Goal: Find contact information: Find contact information

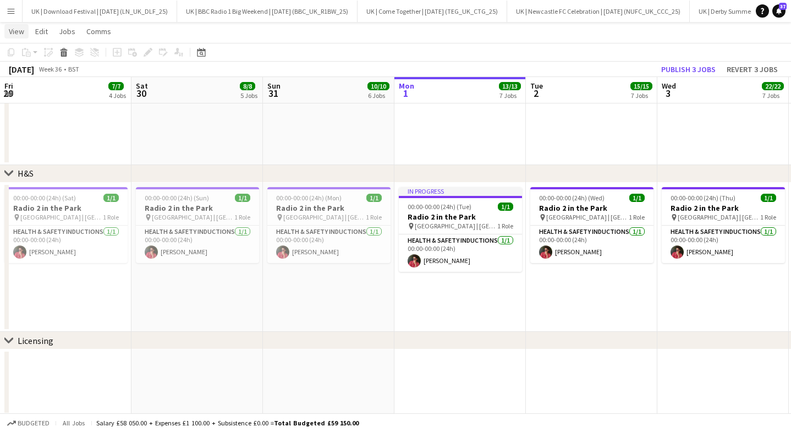
scroll to position [0, 543]
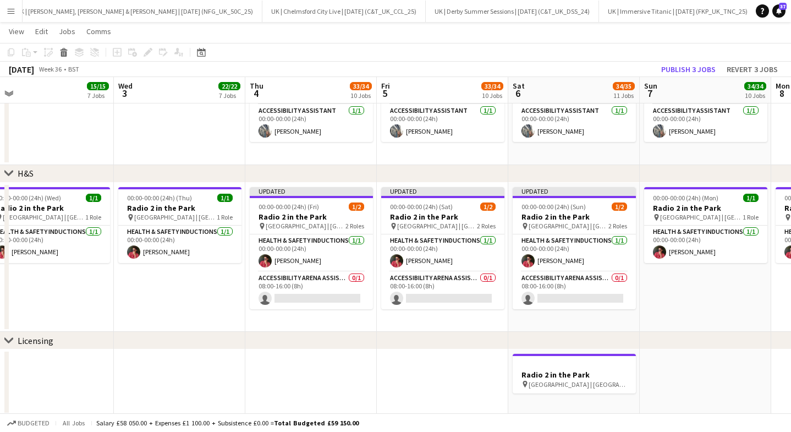
click at [12, 14] on app-icon "Menu" at bounding box center [11, 11] width 9 height 9
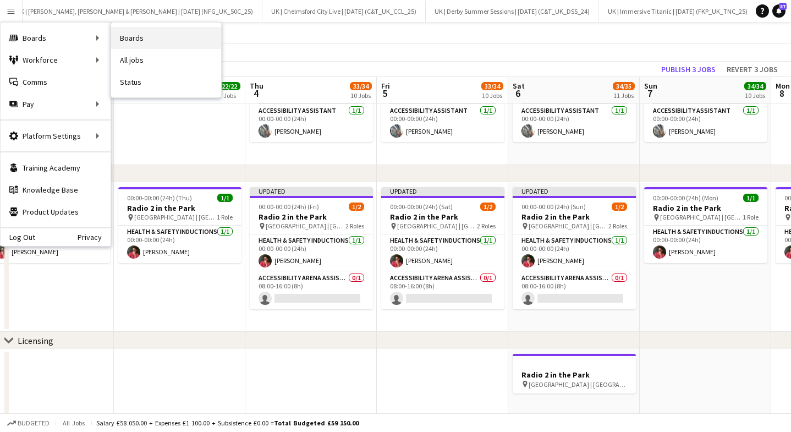
click at [183, 38] on link "Boards" at bounding box center [166, 38] width 110 height 22
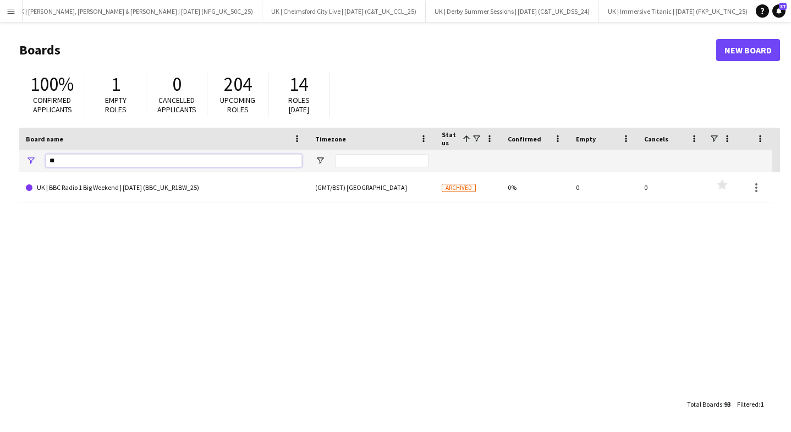
click at [118, 156] on input "**" at bounding box center [174, 160] width 256 height 13
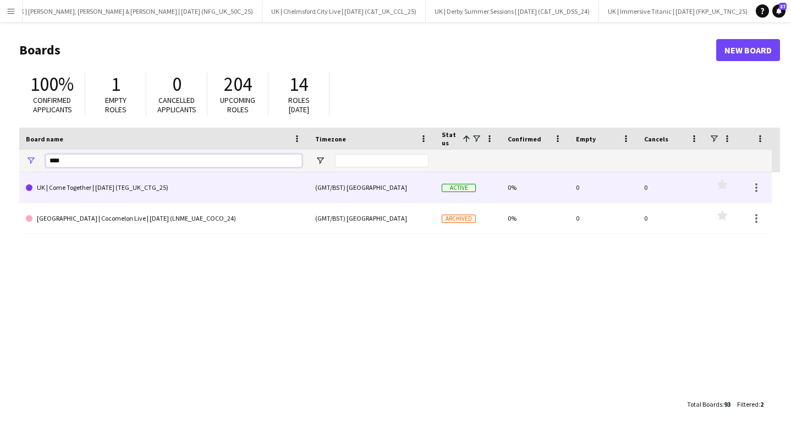
type input "****"
click at [118, 186] on link "UK | Come Together | [DATE] (TEG_UK_CTG_25)" at bounding box center [164, 187] width 276 height 31
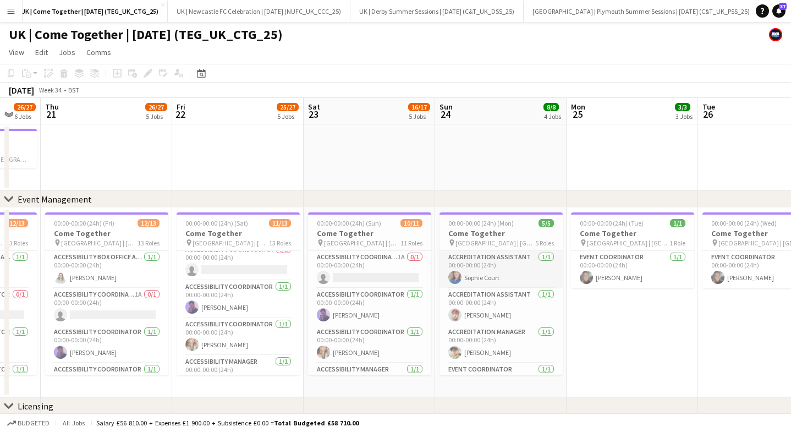
click at [498, 266] on app-card-role "Accreditation Assistant [DATE] 00:00-00:00 (24h) [PERSON_NAME]" at bounding box center [500, 269] width 123 height 37
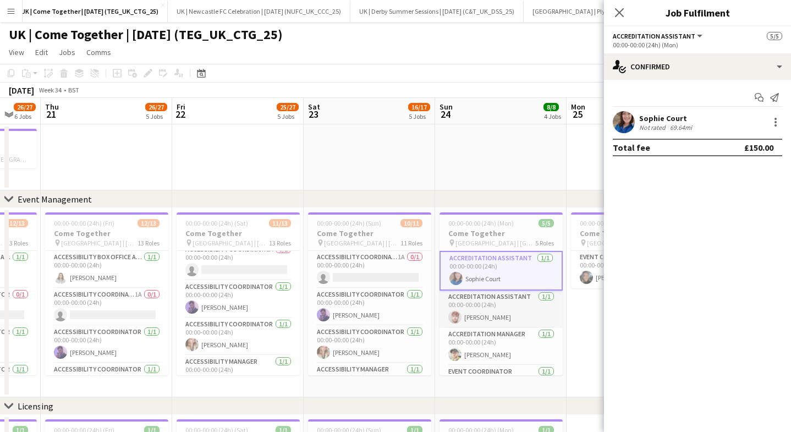
click at [490, 297] on app-card-role "Accreditation Assistant [DATE] 00:00-00:00 (24h) [PERSON_NAME]" at bounding box center [500, 308] width 123 height 37
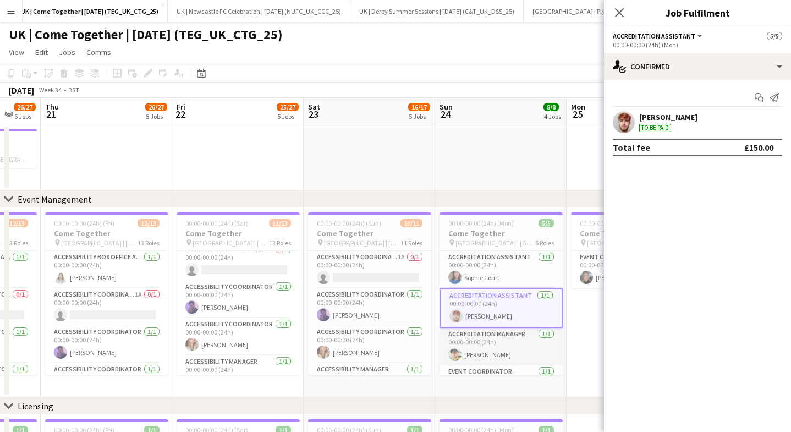
click at [494, 339] on app-card-role "Accreditation Manager [DATE] 00:00-00:00 (24h) [PERSON_NAME]" at bounding box center [500, 346] width 123 height 37
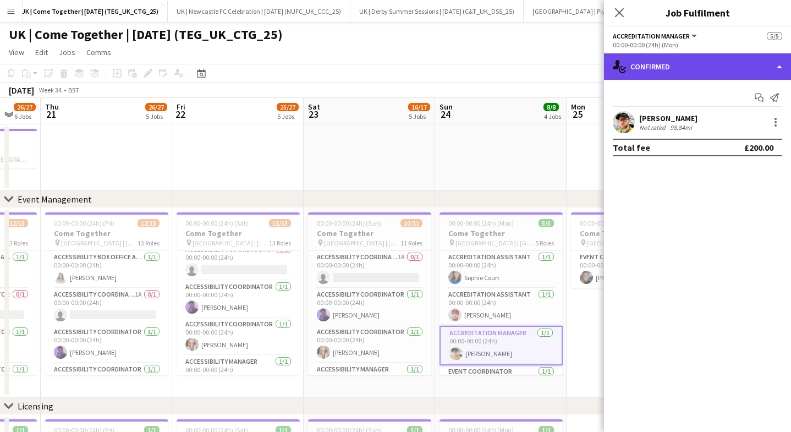
click at [631, 75] on div "single-neutral-actions-check-2 Confirmed" at bounding box center [697, 66] width 187 height 26
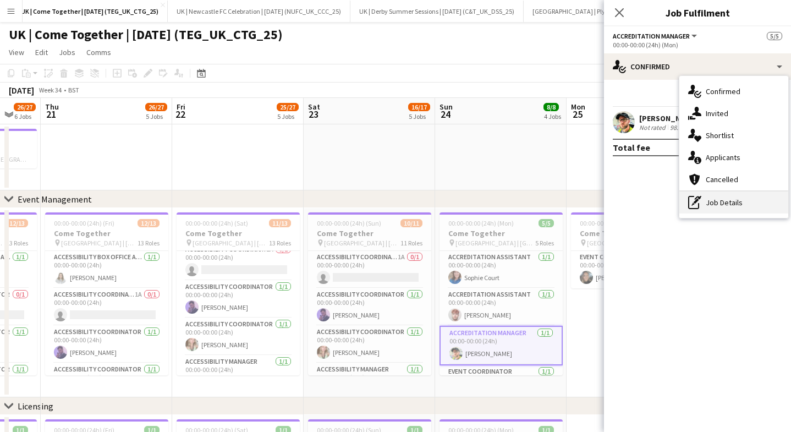
click at [698, 203] on icon "pen-write" at bounding box center [694, 202] width 13 height 13
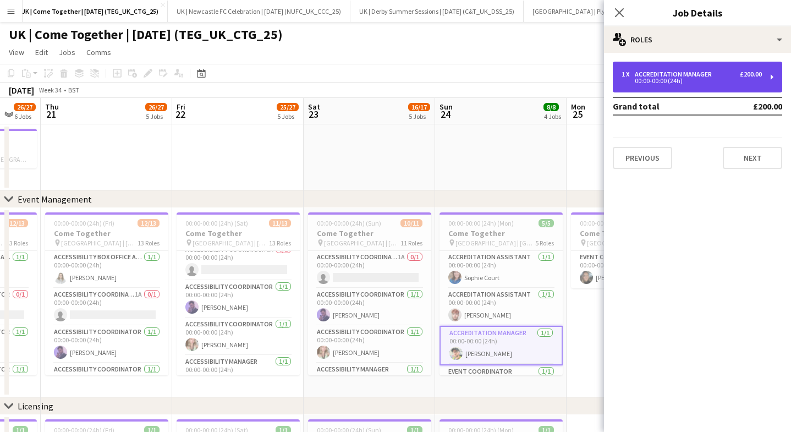
drag, startPoint x: 665, startPoint y: 71, endPoint x: 640, endPoint y: 63, distance: 26.1
click at [665, 71] on div "Accreditation Manager" at bounding box center [674, 74] width 81 height 8
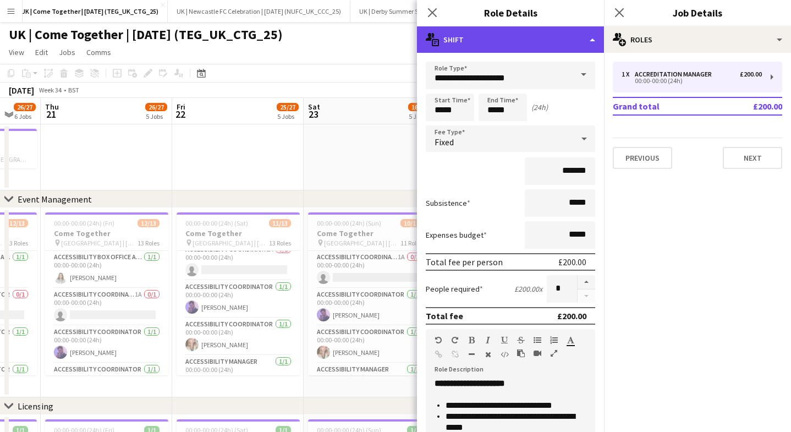
click at [579, 38] on div "multiple-actions-text Shift" at bounding box center [510, 39] width 187 height 26
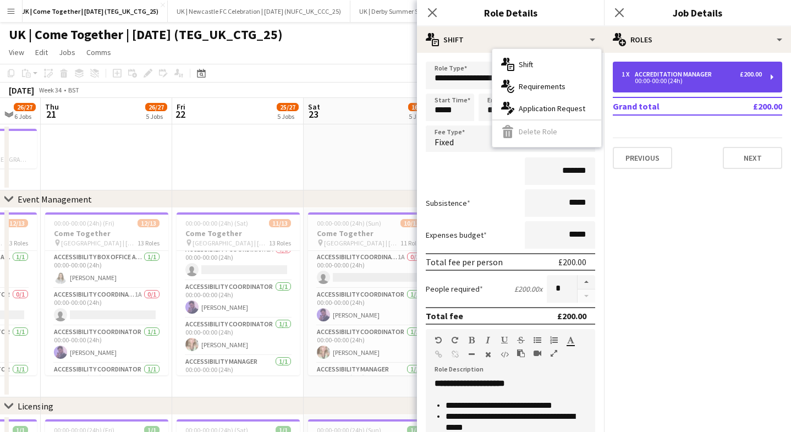
click at [685, 73] on div "Accreditation Manager" at bounding box center [674, 74] width 81 height 8
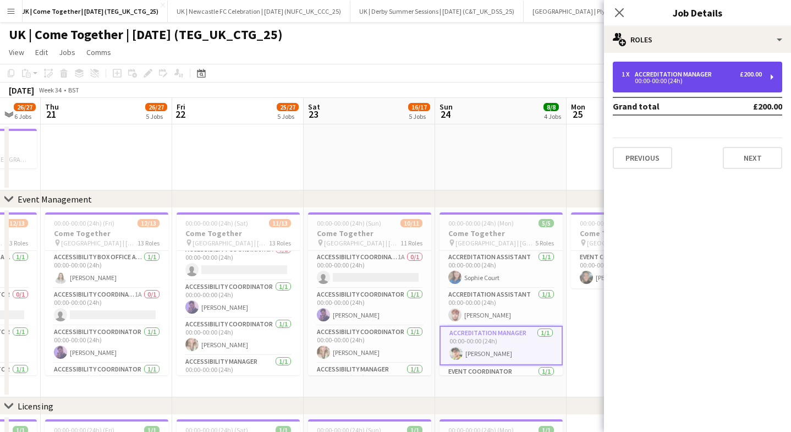
drag, startPoint x: 696, startPoint y: 74, endPoint x: 700, endPoint y: 64, distance: 11.1
click at [696, 74] on div "Accreditation Manager" at bounding box center [674, 74] width 81 height 8
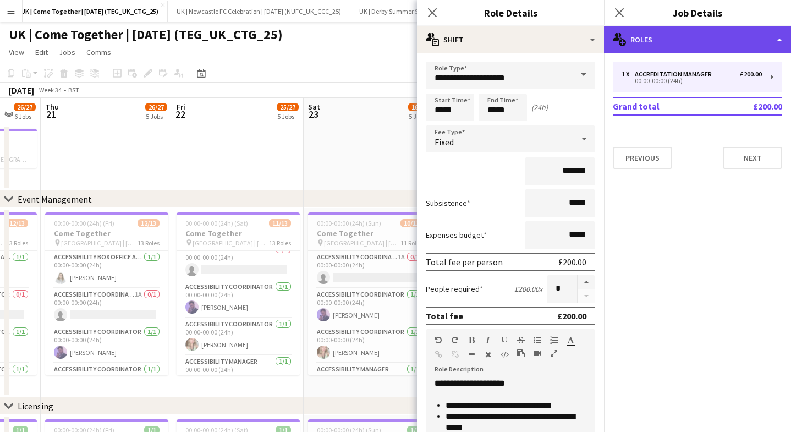
click at [695, 41] on div "multiple-users-add Roles" at bounding box center [697, 39] width 187 height 26
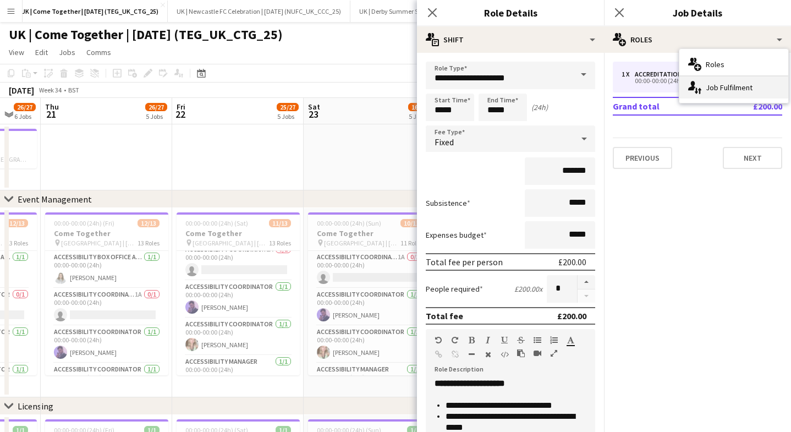
click at [698, 79] on div "single-neutral-actions-up-down Job Fulfilment" at bounding box center [733, 87] width 109 height 22
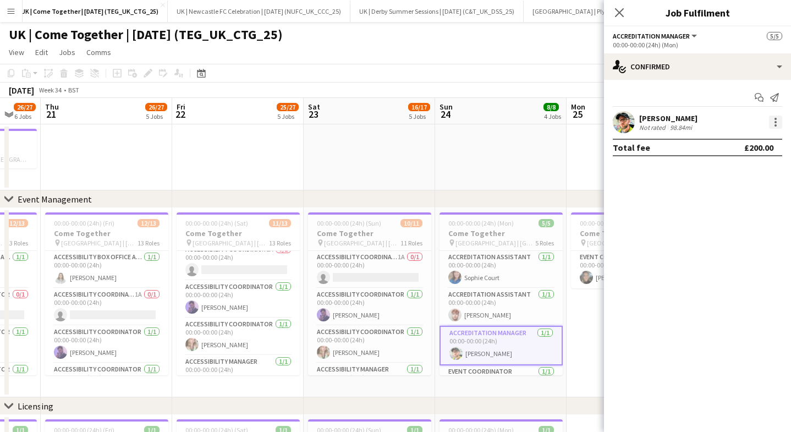
click at [778, 124] on div at bounding box center [775, 121] width 13 height 13
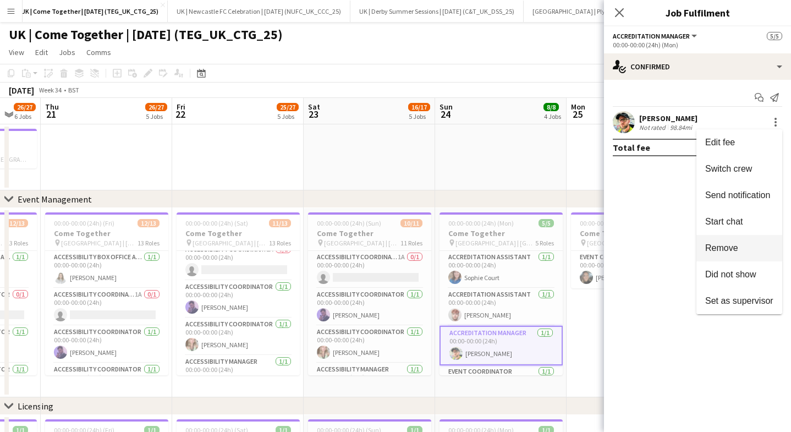
click at [731, 251] on span "Remove" at bounding box center [721, 247] width 33 height 9
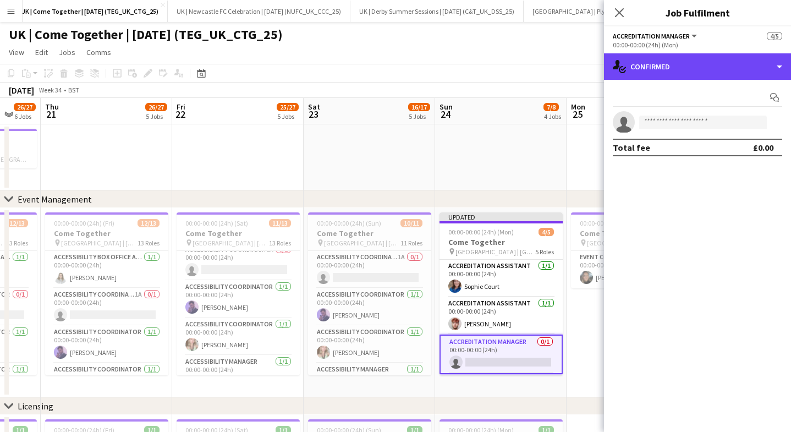
drag, startPoint x: 678, startPoint y: 63, endPoint x: 680, endPoint y: 80, distance: 17.2
click at [677, 63] on div "single-neutral-actions-check-2 Confirmed" at bounding box center [697, 66] width 187 height 26
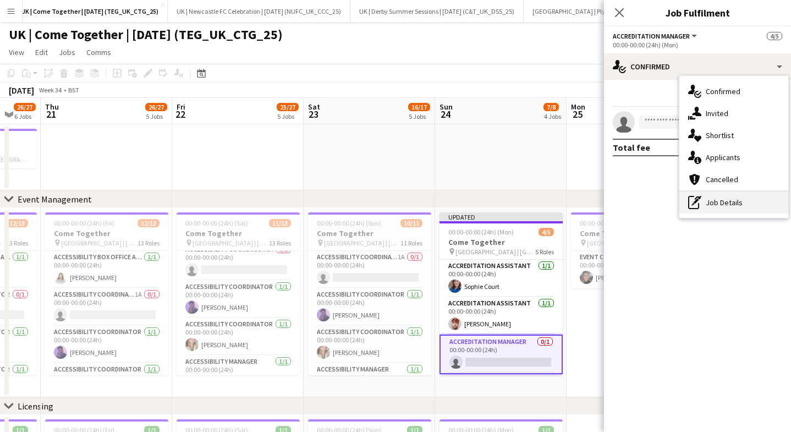
click at [717, 202] on div "pen-write Job Details" at bounding box center [733, 202] width 109 height 22
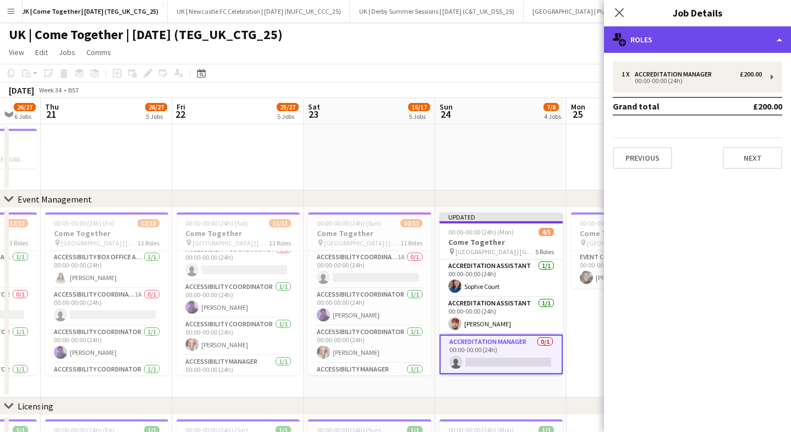
click at [640, 47] on div "multiple-users-add Roles" at bounding box center [697, 39] width 187 height 26
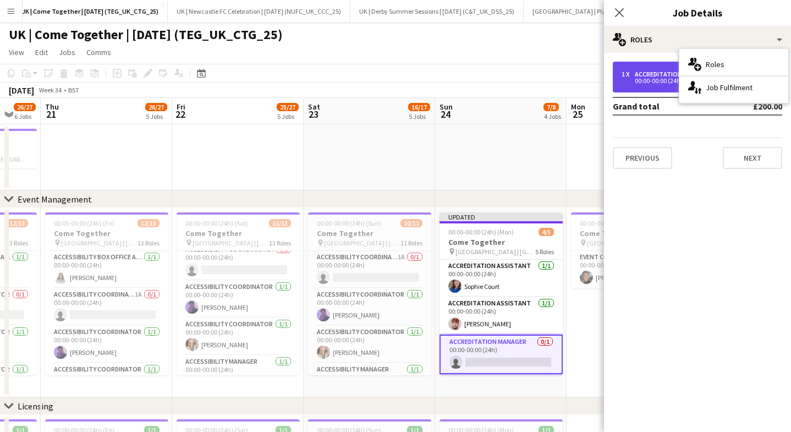
click at [653, 69] on div "1 x Accreditation Manager £200.00 00:00-00:00 (24h)" at bounding box center [696, 77] width 169 height 31
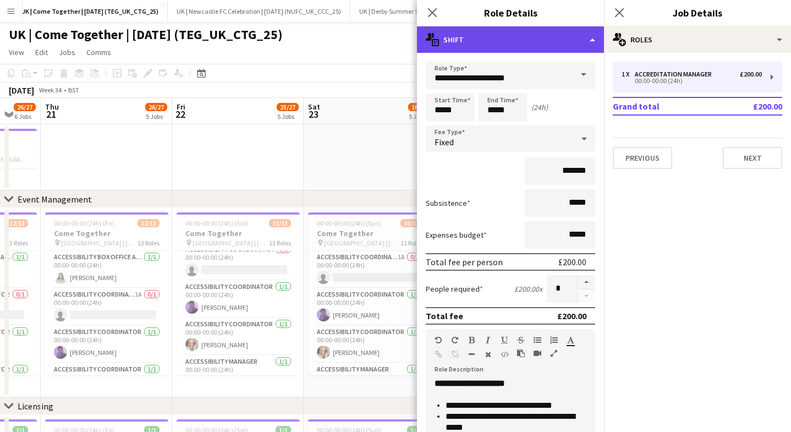
click at [551, 43] on div "multiple-actions-text Shift" at bounding box center [510, 39] width 187 height 26
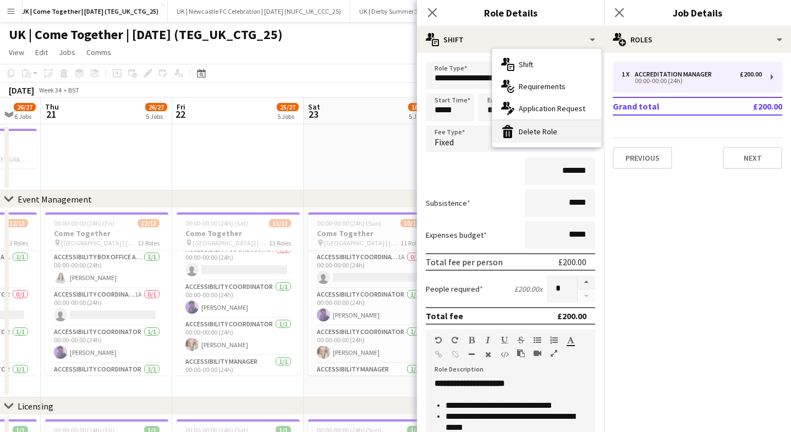
click at [563, 129] on div "bin-2 Delete Role" at bounding box center [546, 131] width 109 height 22
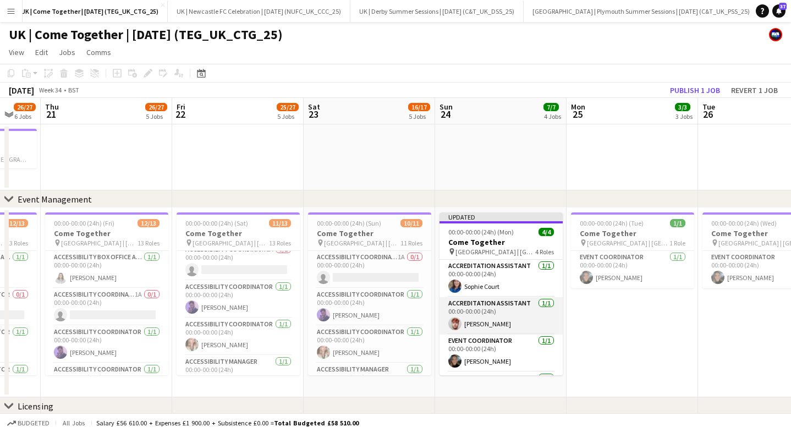
click at [510, 307] on app-card-role "Accreditation Assistant [DATE] 00:00-00:00 (24h) [PERSON_NAME]" at bounding box center [500, 315] width 123 height 37
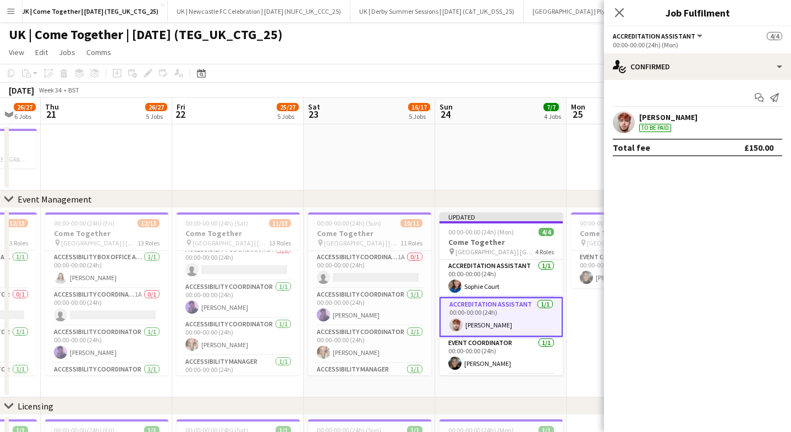
click at [769, 119] on div "[PERSON_NAME] To be paid" at bounding box center [697, 122] width 187 height 22
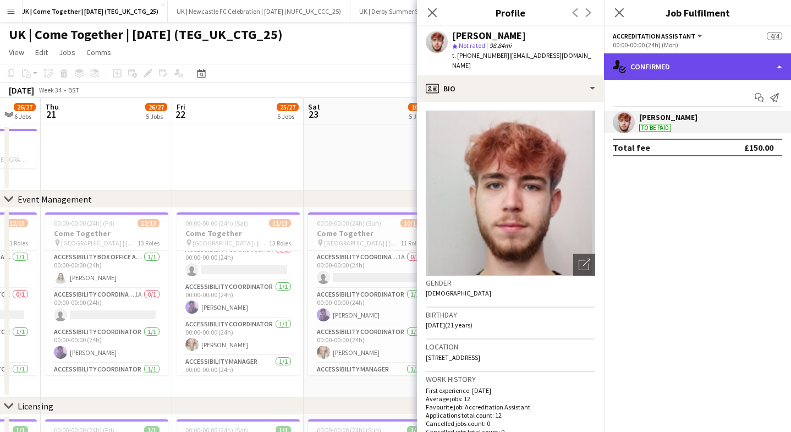
click at [749, 63] on div "single-neutral-actions-check-2 Confirmed" at bounding box center [697, 66] width 187 height 26
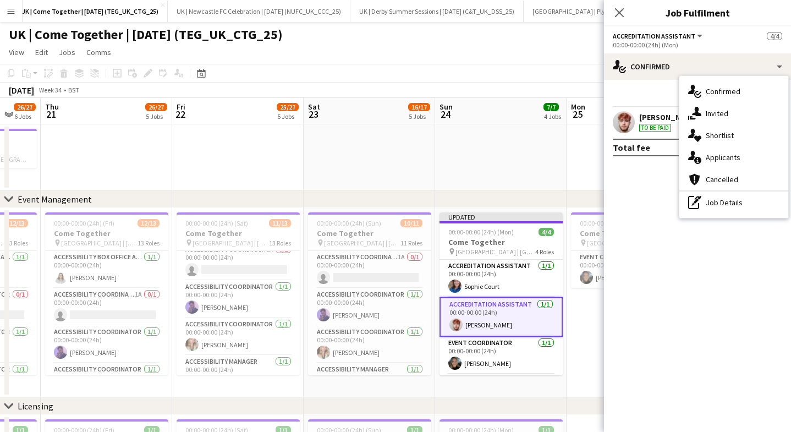
click at [654, 126] on div "To be paid" at bounding box center [655, 128] width 32 height 8
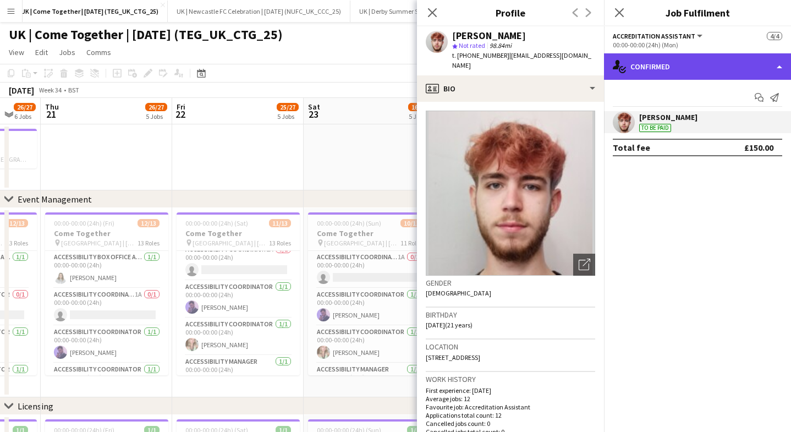
click at [670, 61] on div "single-neutral-actions-check-2 Confirmed" at bounding box center [697, 66] width 187 height 26
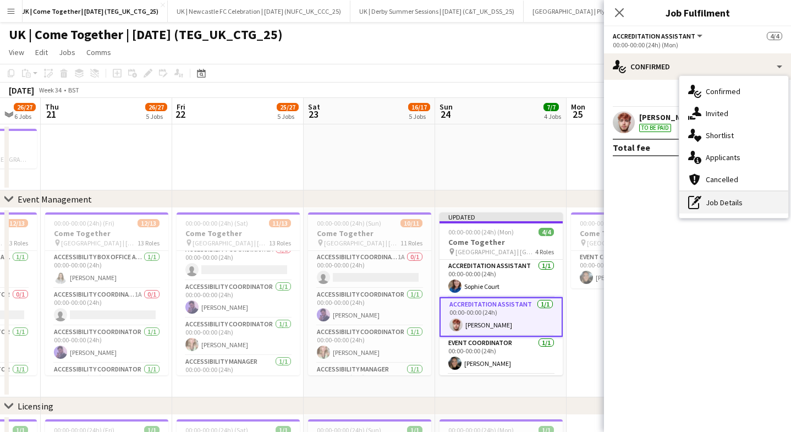
click at [706, 196] on div "pen-write Job Details" at bounding box center [733, 202] width 109 height 22
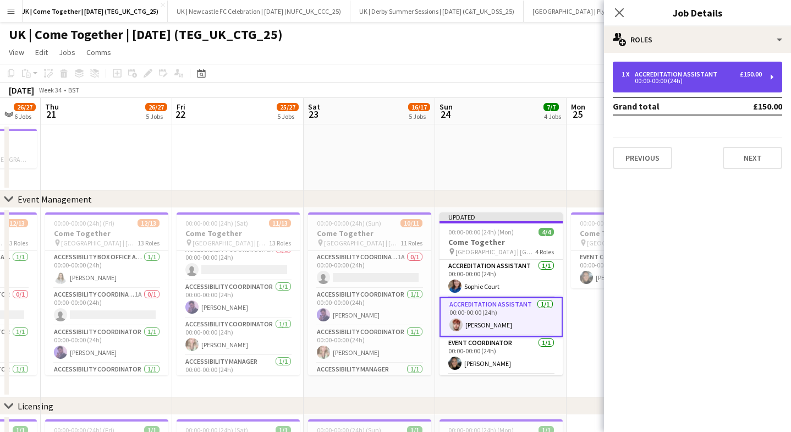
click at [683, 69] on div "1 x Accreditation Assistant £150.00 00:00-00:00 (24h)" at bounding box center [696, 77] width 169 height 31
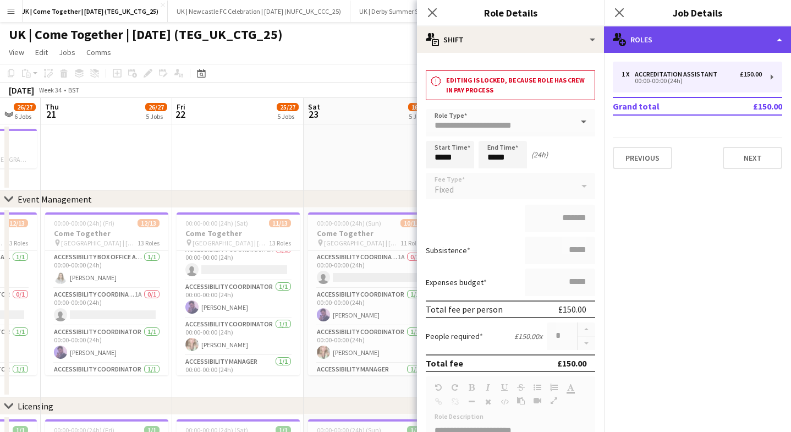
click at [680, 36] on div "multiple-users-add Roles" at bounding box center [697, 39] width 187 height 26
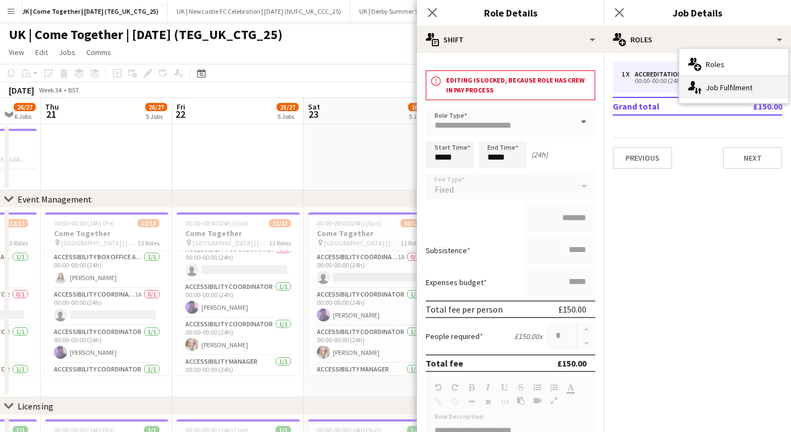
click at [703, 82] on div "single-neutral-actions-up-down Job Fulfilment" at bounding box center [733, 87] width 109 height 22
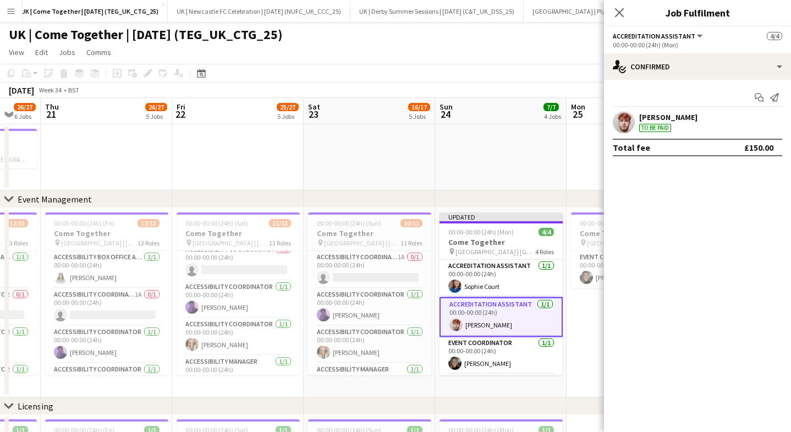
click at [709, 115] on div "[PERSON_NAME] To be paid" at bounding box center [697, 122] width 187 height 22
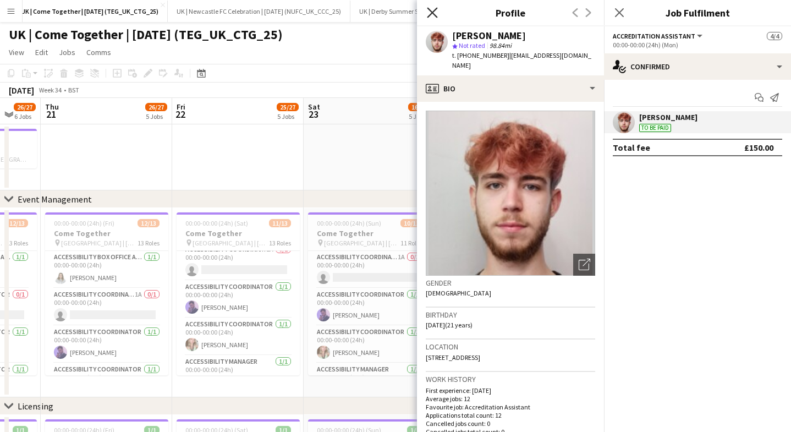
click at [429, 12] on icon "Close pop-in" at bounding box center [432, 12] width 10 height 10
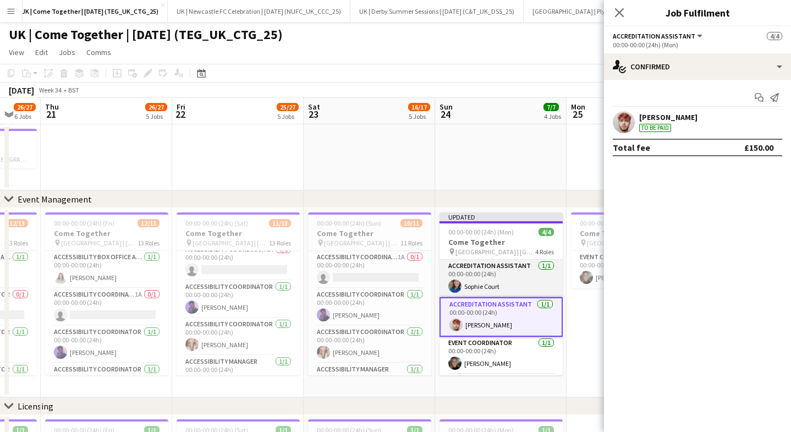
click at [500, 283] on app-card-role "Accreditation Assistant [DATE] 00:00-00:00 (24h) [PERSON_NAME]" at bounding box center [500, 277] width 123 height 37
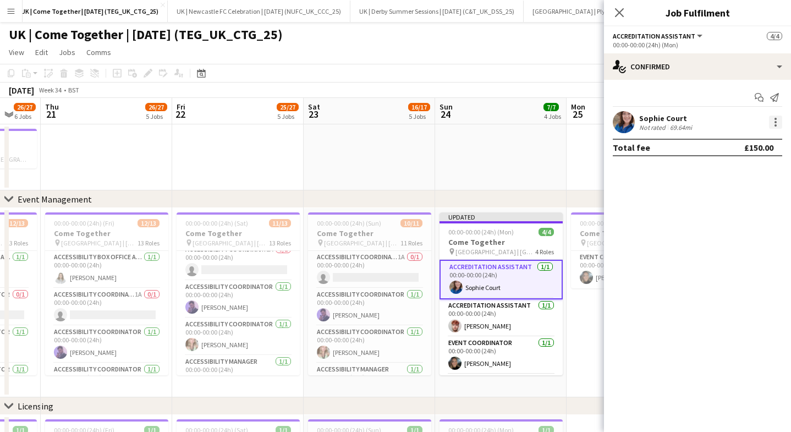
click at [774, 121] on div at bounding box center [775, 122] width 2 height 2
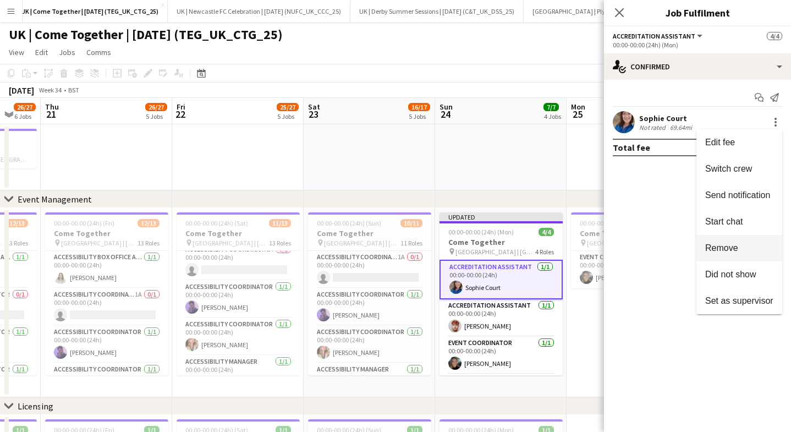
click at [718, 242] on button "Remove" at bounding box center [739, 248] width 86 height 26
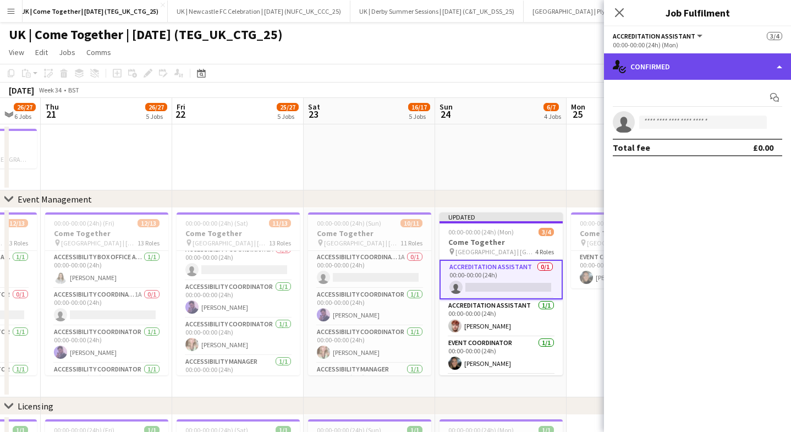
click at [663, 65] on div "single-neutral-actions-check-2 Confirmed" at bounding box center [697, 66] width 187 height 26
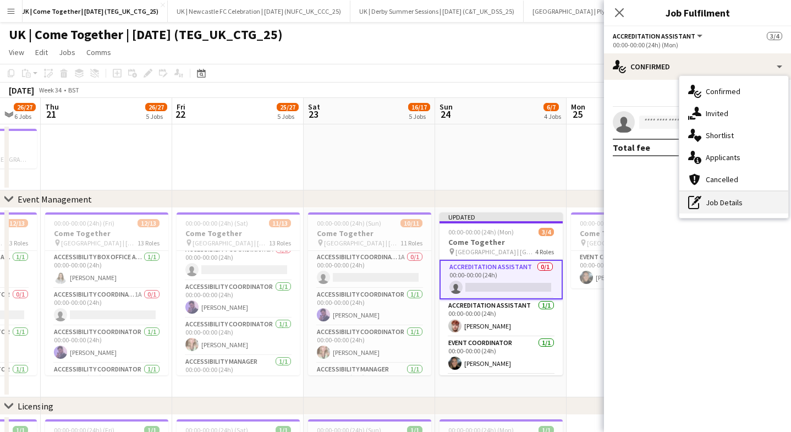
click at [712, 202] on div "pen-write Job Details" at bounding box center [733, 202] width 109 height 22
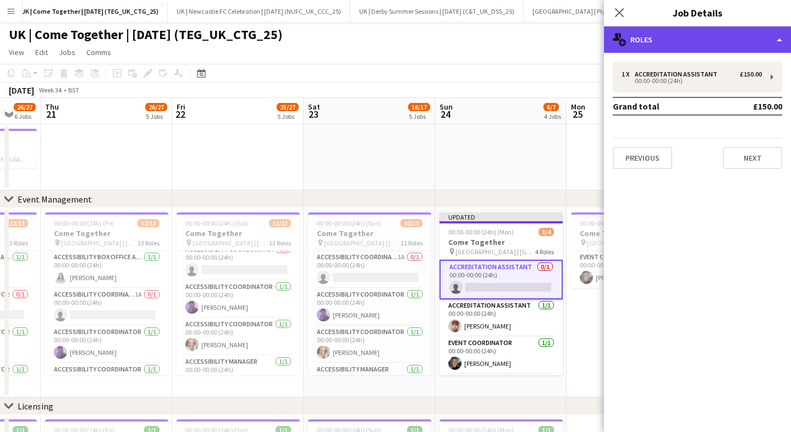
click at [650, 34] on div "multiple-users-add Roles" at bounding box center [697, 39] width 187 height 26
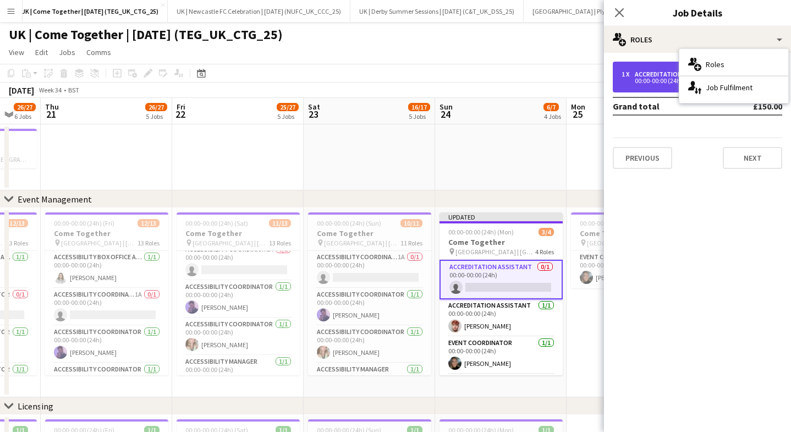
click at [660, 85] on div "1 x Accreditation Assistant £150.00 00:00-00:00 (24h)" at bounding box center [696, 77] width 169 height 31
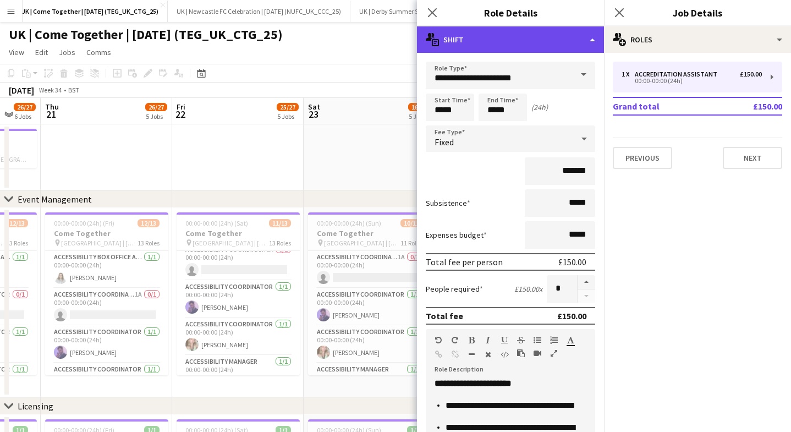
click at [561, 43] on div "multiple-actions-text Shift" at bounding box center [510, 39] width 187 height 26
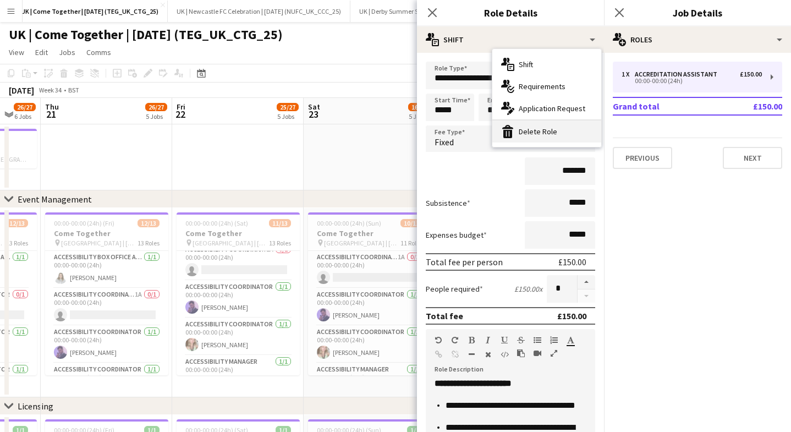
click at [558, 132] on div "bin-2 Delete Role" at bounding box center [546, 131] width 109 height 22
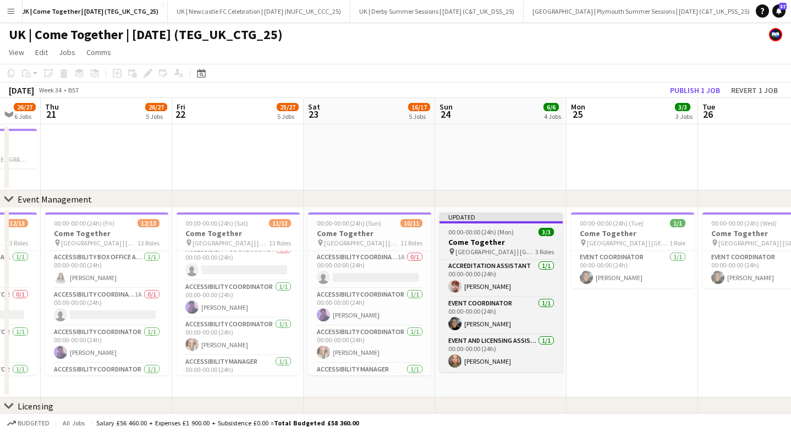
click at [483, 244] on h3 "Come Together" at bounding box center [500, 242] width 123 height 10
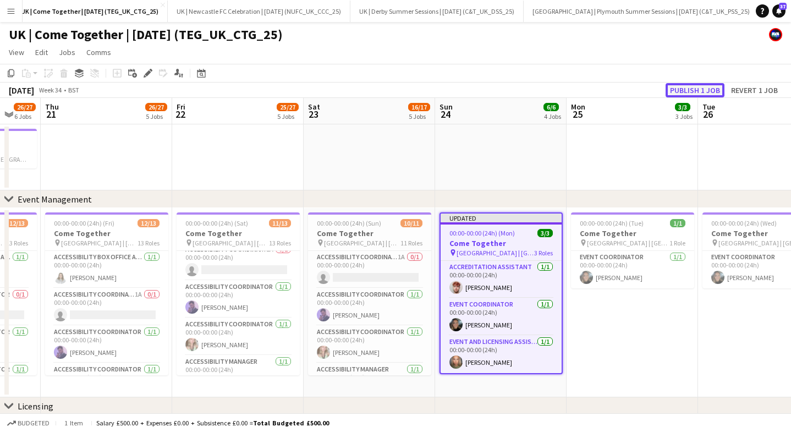
click at [700, 91] on button "Publish 1 job" at bounding box center [694, 90] width 59 height 14
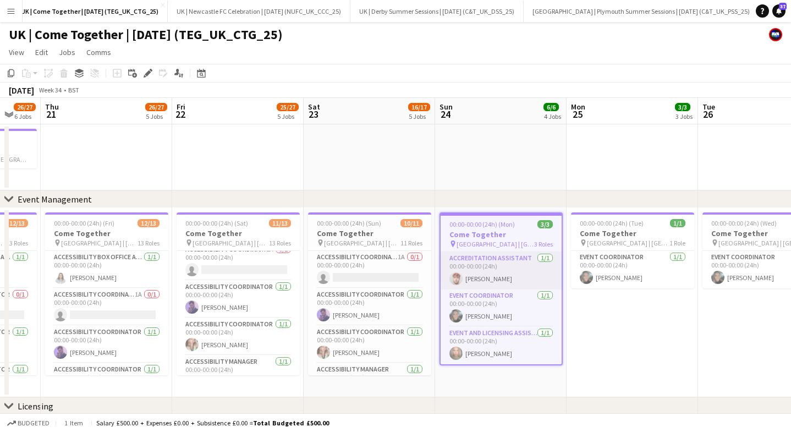
click at [481, 268] on app-card-role "Accreditation Assistant [DATE] 00:00-00:00 (24h) [PERSON_NAME]" at bounding box center [500, 270] width 121 height 37
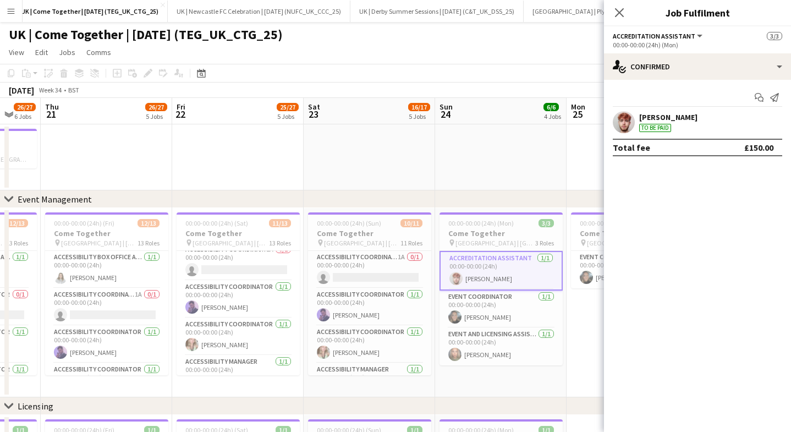
drag, startPoint x: 676, startPoint y: 118, endPoint x: 658, endPoint y: 125, distance: 18.8
click at [676, 118] on div "[PERSON_NAME]" at bounding box center [668, 117] width 58 height 10
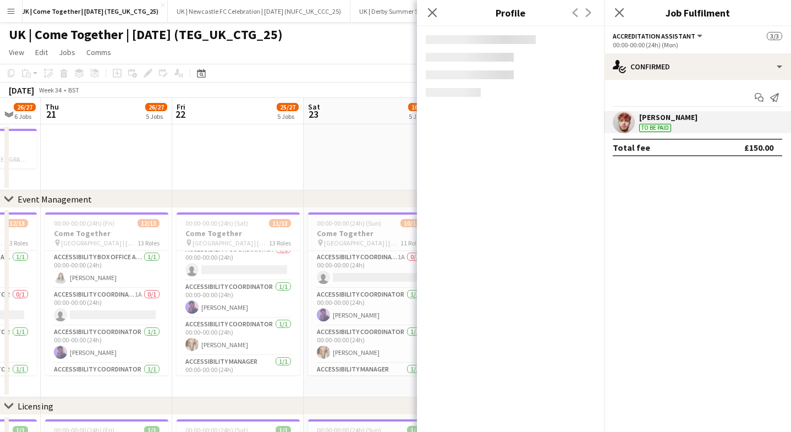
click at [655, 127] on div "To be paid" at bounding box center [655, 128] width 32 height 8
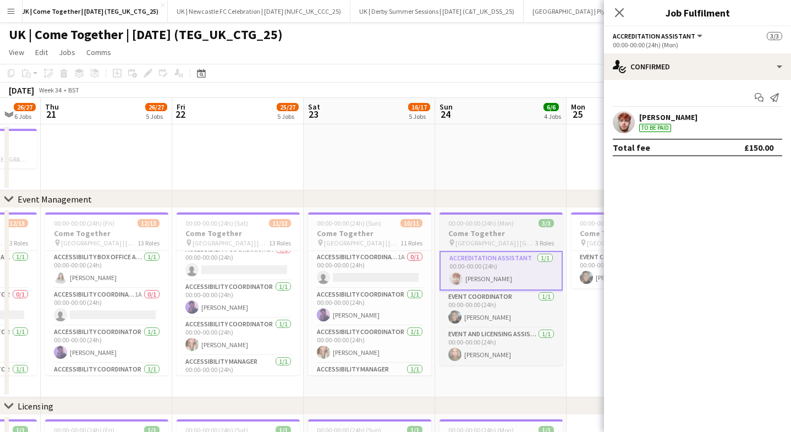
click at [495, 231] on h3 "Come Together" at bounding box center [500, 233] width 123 height 10
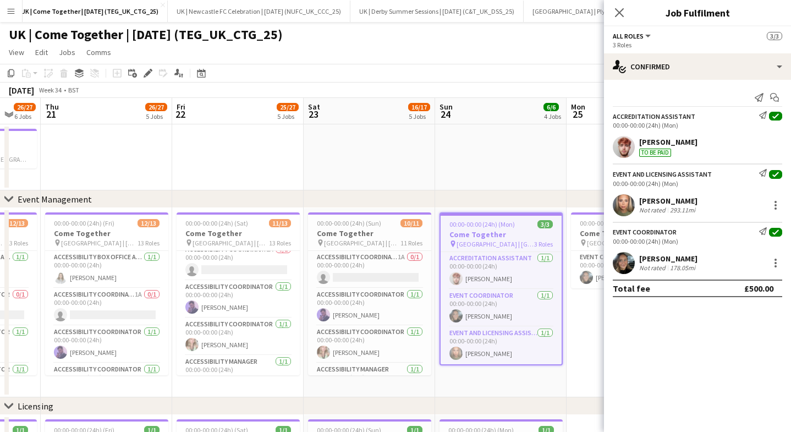
click at [775, 117] on icon at bounding box center [774, 116] width 5 height 4
click at [760, 118] on icon "Send notification" at bounding box center [763, 115] width 8 height 8
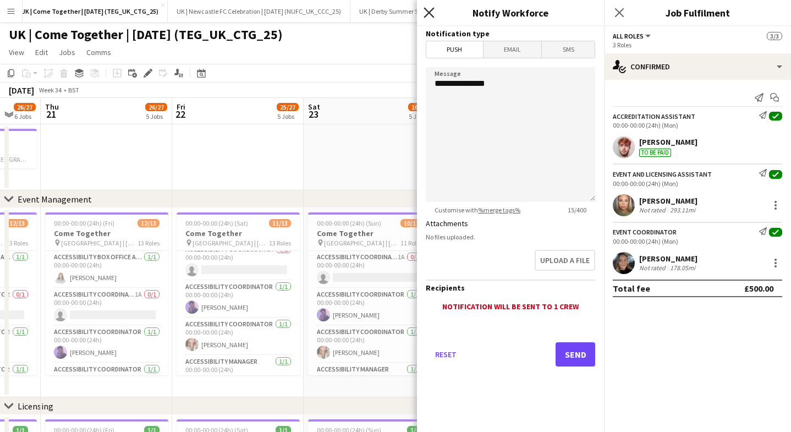
click at [429, 12] on icon at bounding box center [428, 12] width 10 height 10
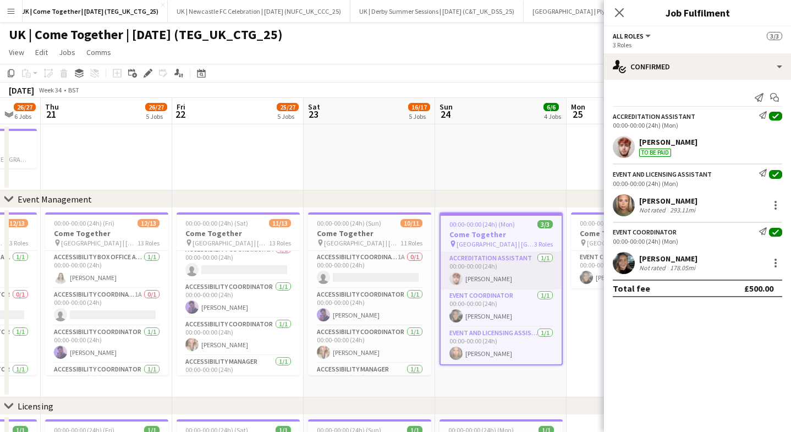
click at [502, 260] on app-card-role "Accreditation Assistant [DATE] 00:00-00:00 (24h) [PERSON_NAME]" at bounding box center [500, 270] width 121 height 37
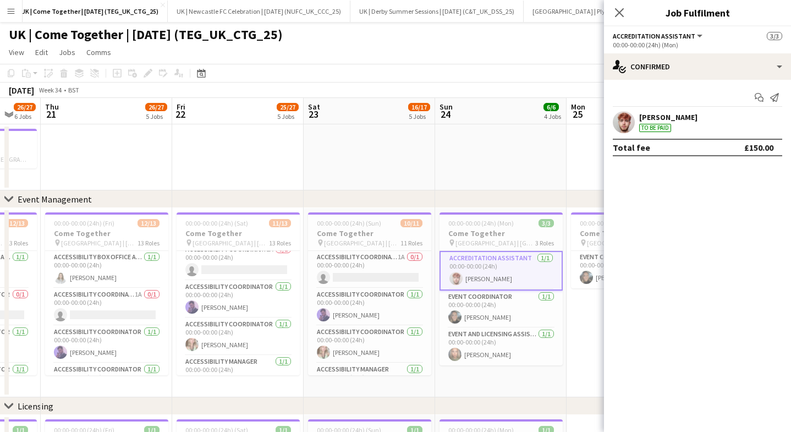
scroll to position [0, 294]
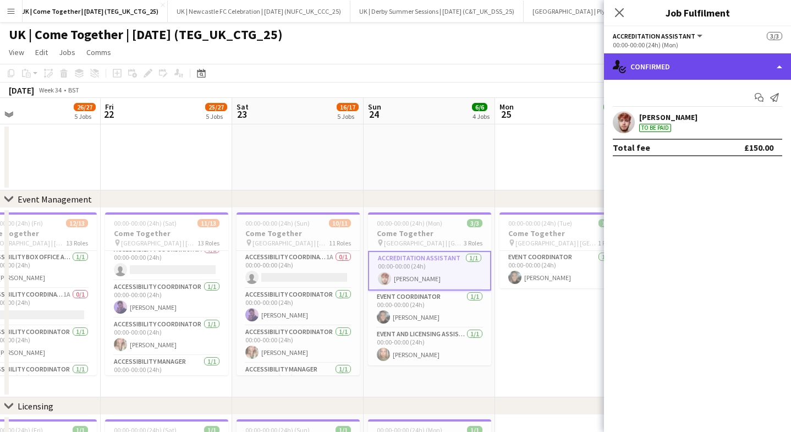
click at [693, 67] on div "single-neutral-actions-check-2 Confirmed" at bounding box center [697, 66] width 187 height 26
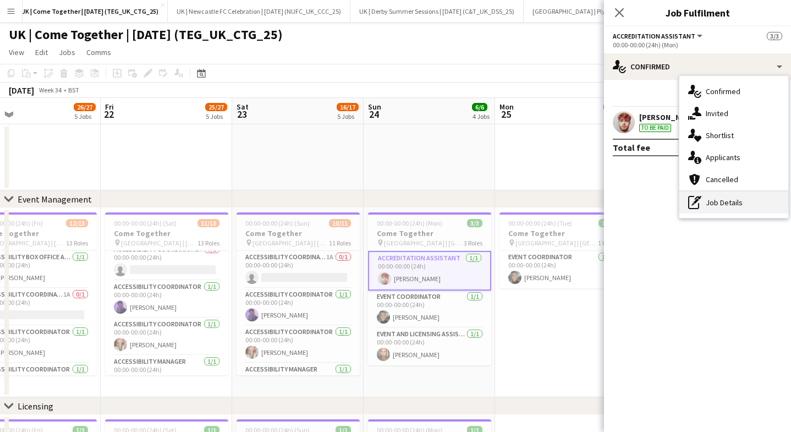
click at [704, 204] on div "pen-write Job Details" at bounding box center [733, 202] width 109 height 22
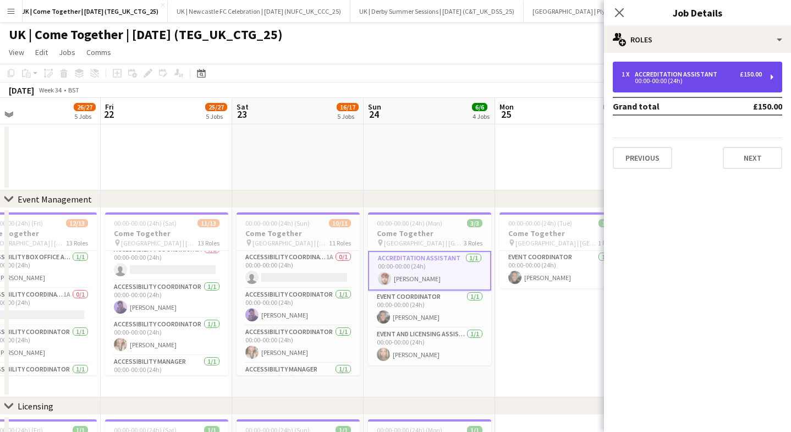
click at [665, 84] on div "00:00-00:00 (24h)" at bounding box center [691, 80] width 140 height 5
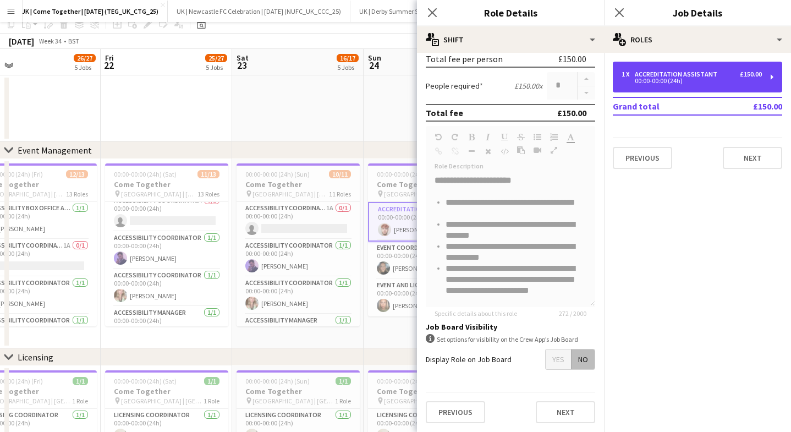
scroll to position [249, 0]
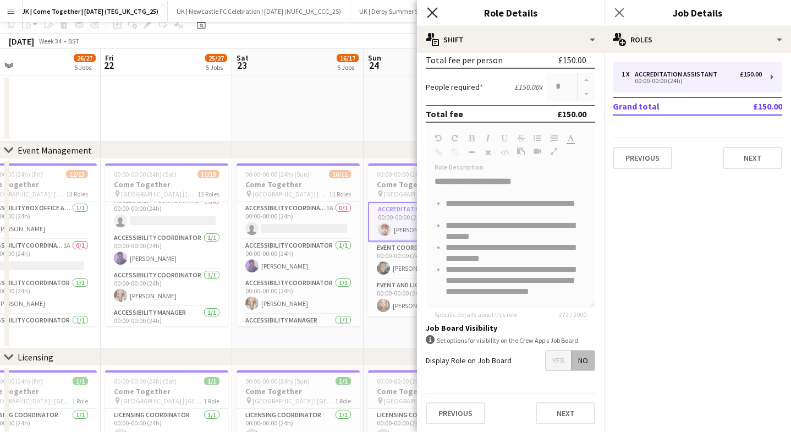
drag, startPoint x: 433, startPoint y: 14, endPoint x: 455, endPoint y: 19, distance: 22.4
click at [433, 14] on icon "Close pop-in" at bounding box center [432, 12] width 9 height 9
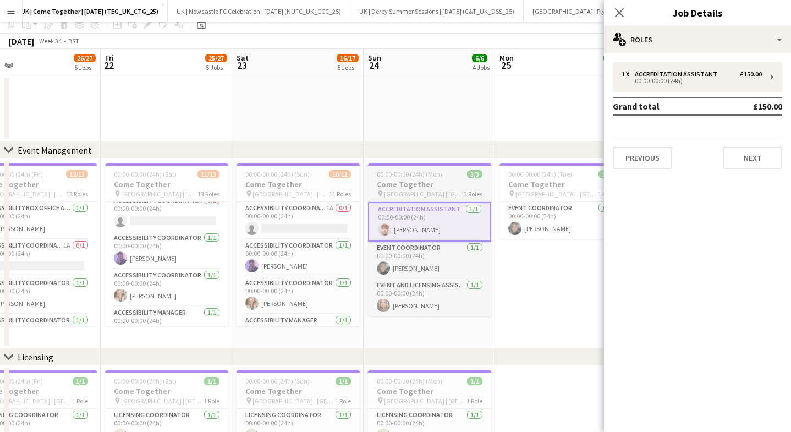
click at [406, 192] on span "[GEOGRAPHIC_DATA] | [GEOGRAPHIC_DATA], [GEOGRAPHIC_DATA]" at bounding box center [424, 194] width 80 height 8
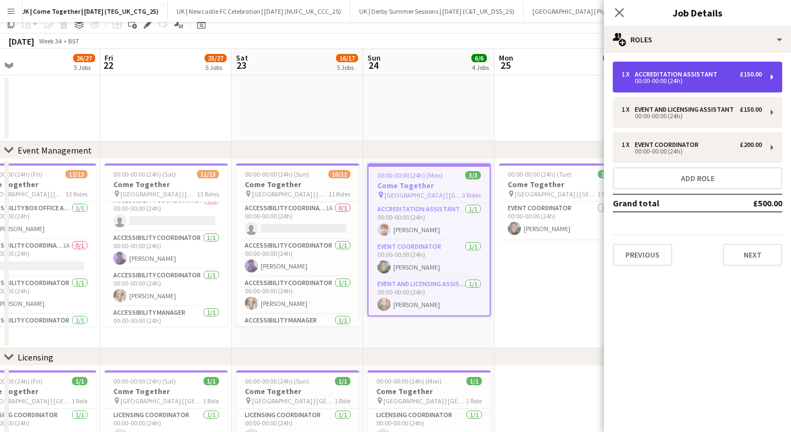
click at [681, 73] on div "Accreditation Assistant" at bounding box center [677, 74] width 87 height 8
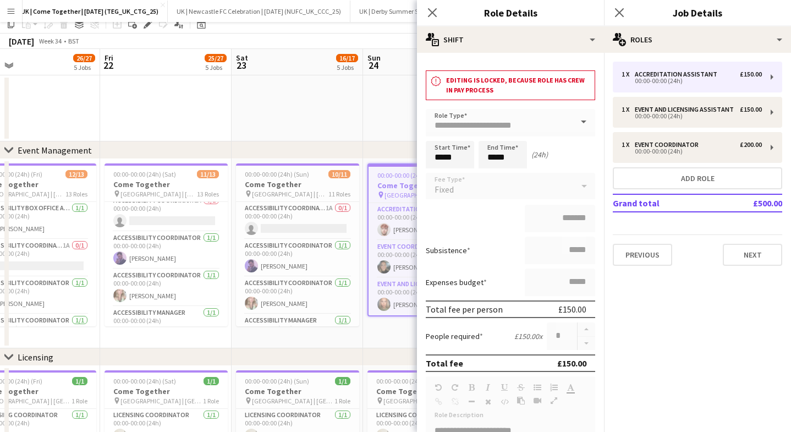
click at [512, 79] on h3 "Editing is locked, because role has crew in pay process" at bounding box center [518, 85] width 144 height 20
click at [511, 85] on h3 "Editing is locked, because role has crew in pay process" at bounding box center [518, 85] width 144 height 20
click at [430, 10] on icon "Close pop-in" at bounding box center [432, 12] width 10 height 10
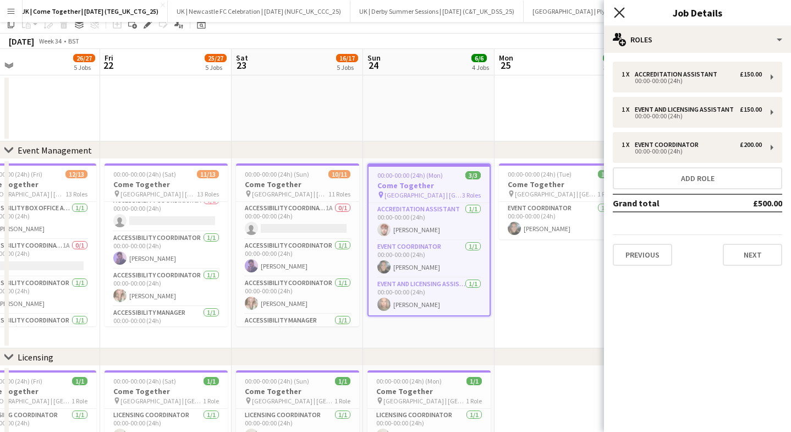
drag, startPoint x: 621, startPoint y: 14, endPoint x: 614, endPoint y: 15, distance: 6.7
click at [620, 14] on icon at bounding box center [618, 12] width 10 height 10
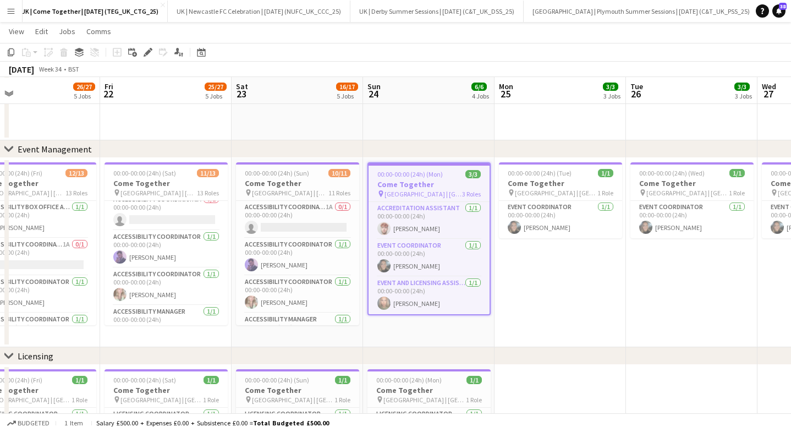
scroll to position [49, 0]
click at [11, 8] on app-icon "Menu" at bounding box center [11, 11] width 9 height 9
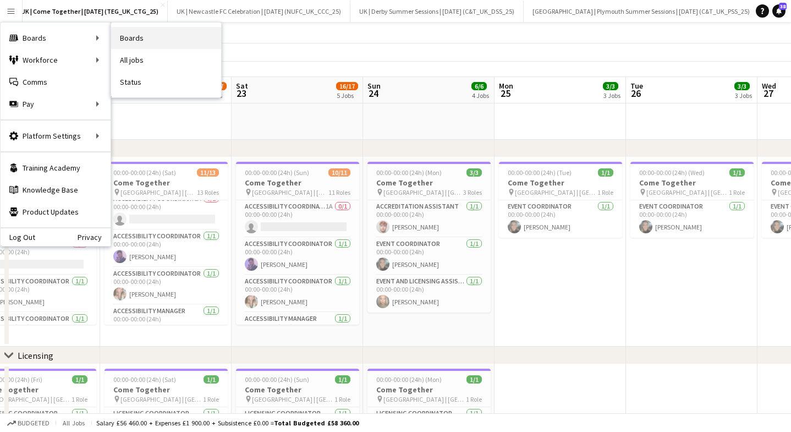
click at [154, 34] on link "Boards" at bounding box center [166, 38] width 110 height 22
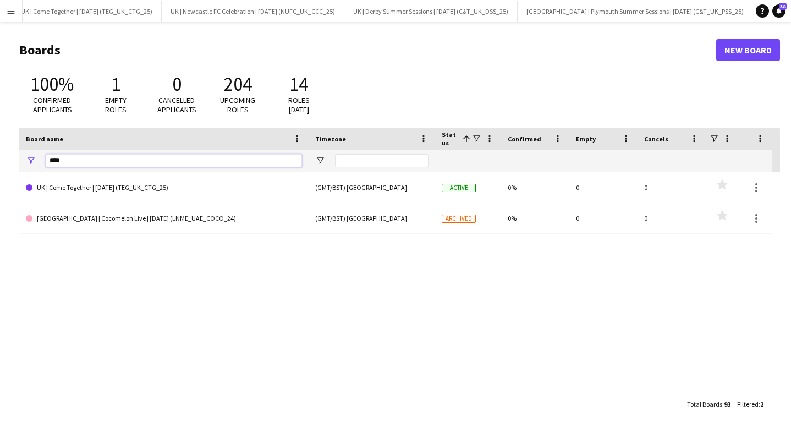
click at [113, 165] on input "****" at bounding box center [174, 160] width 256 height 13
click at [111, 160] on input "****" at bounding box center [174, 160] width 256 height 13
click at [111, 159] on input "****" at bounding box center [174, 160] width 256 height 13
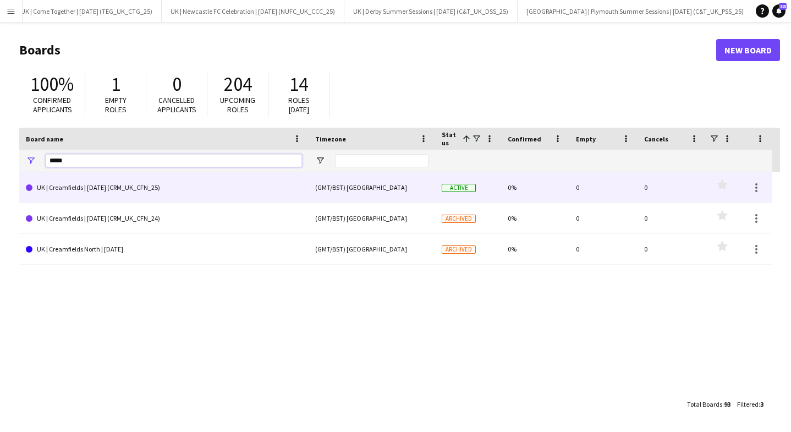
type input "*****"
click at [124, 187] on link "UK | Creamfields | [DATE] (CRM_UK_CFN_25)" at bounding box center [164, 187] width 276 height 31
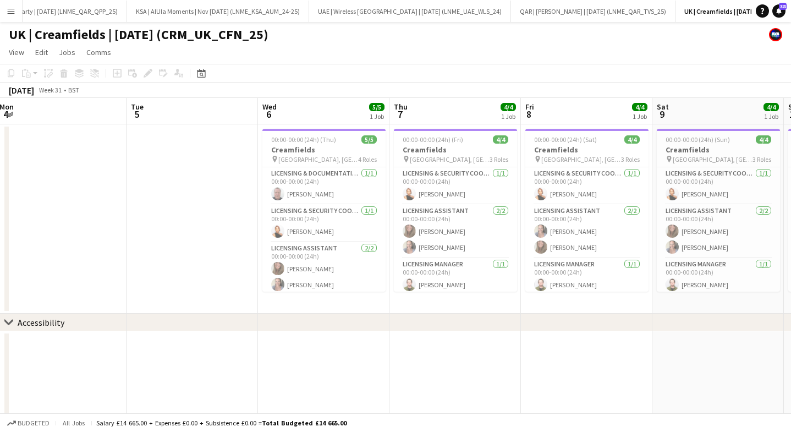
scroll to position [0, 532]
click at [292, 143] on app-job-card "00:00-00:00 (24h) (Thu) 5/5 Creamfields pin Daresbury, [GEOGRAPHIC_DATA] 4 Role…" at bounding box center [322, 210] width 123 height 163
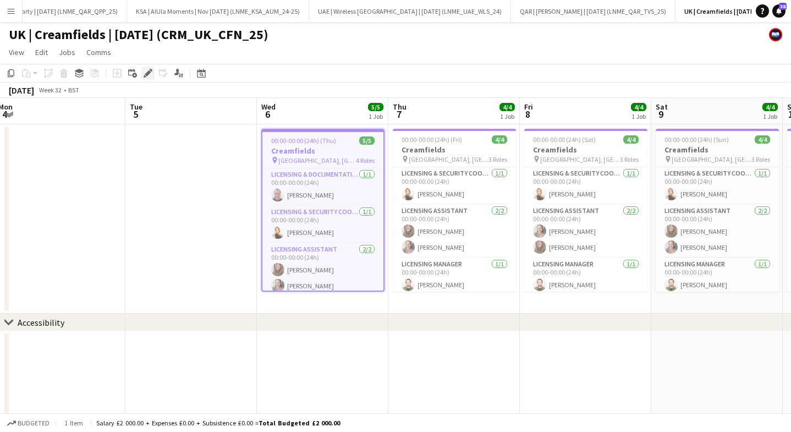
click at [146, 71] on icon "Edit" at bounding box center [147, 73] width 9 height 9
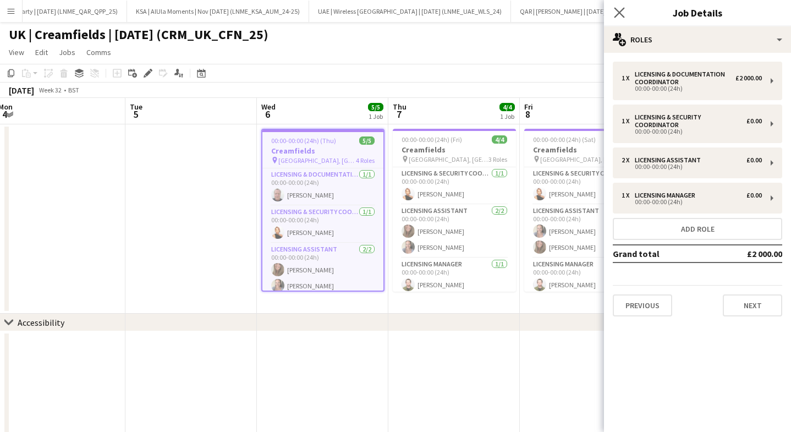
click at [614, 15] on icon "Close pop-in" at bounding box center [618, 12] width 10 height 10
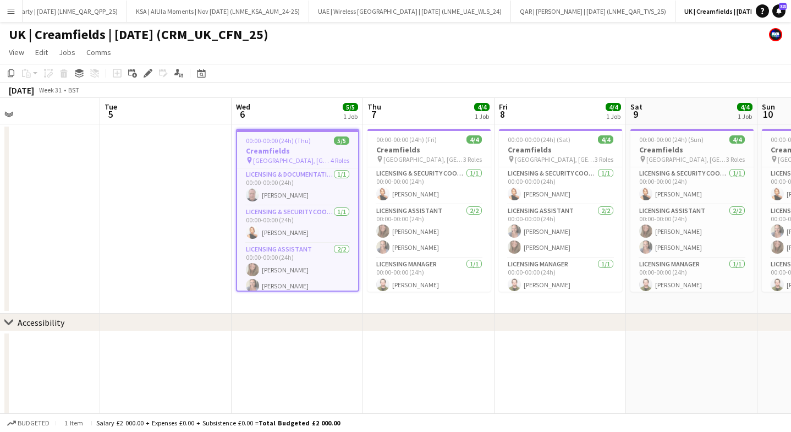
scroll to position [0, 561]
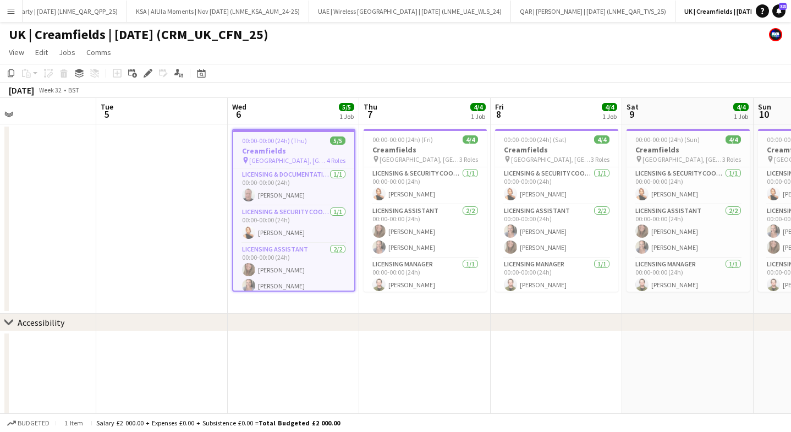
click at [4, 15] on button "Menu" at bounding box center [11, 11] width 22 height 22
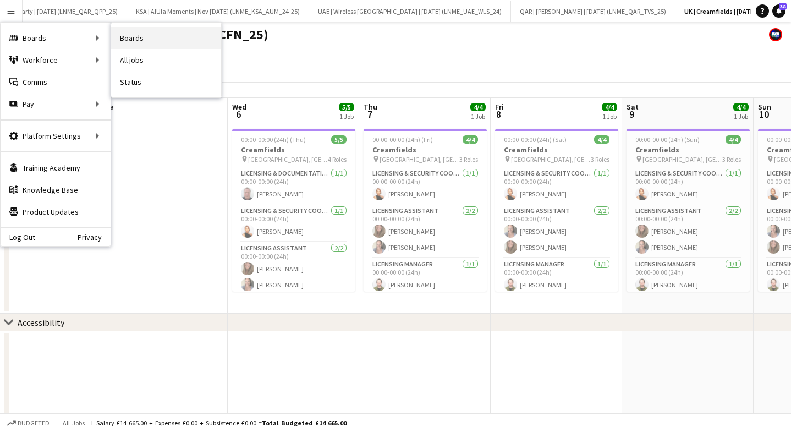
click at [141, 37] on link "Boards" at bounding box center [166, 38] width 110 height 22
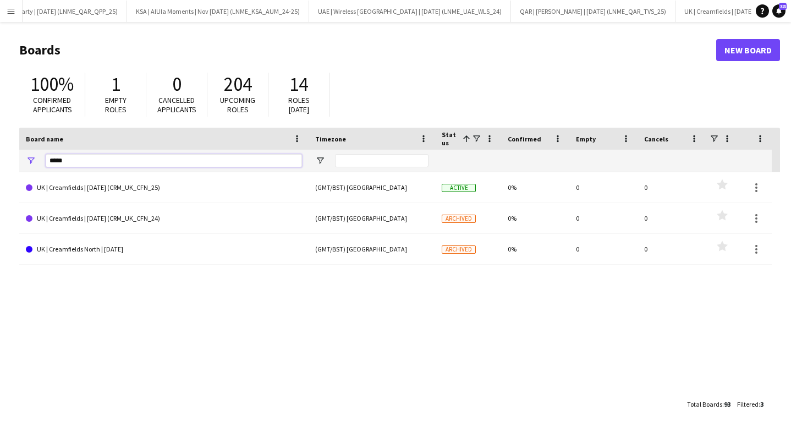
click at [77, 162] on input "*****" at bounding box center [174, 160] width 256 height 13
click at [76, 162] on input "*****" at bounding box center [174, 160] width 256 height 13
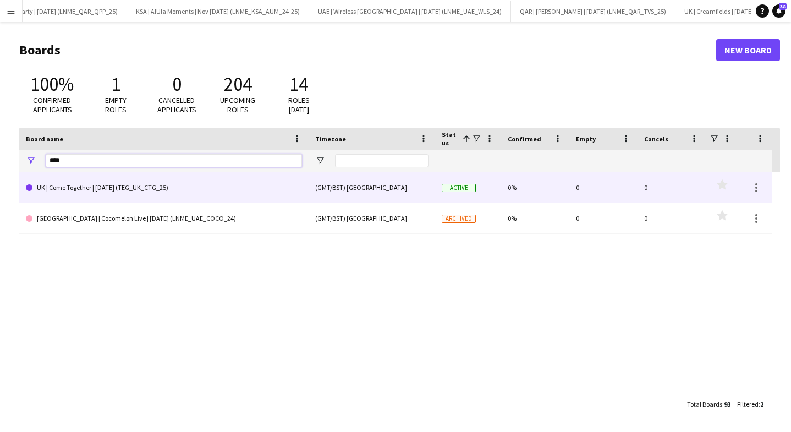
type input "****"
click at [117, 185] on link "UK | Come Together | [DATE] (TEG_UK_CTG_25)" at bounding box center [164, 187] width 276 height 31
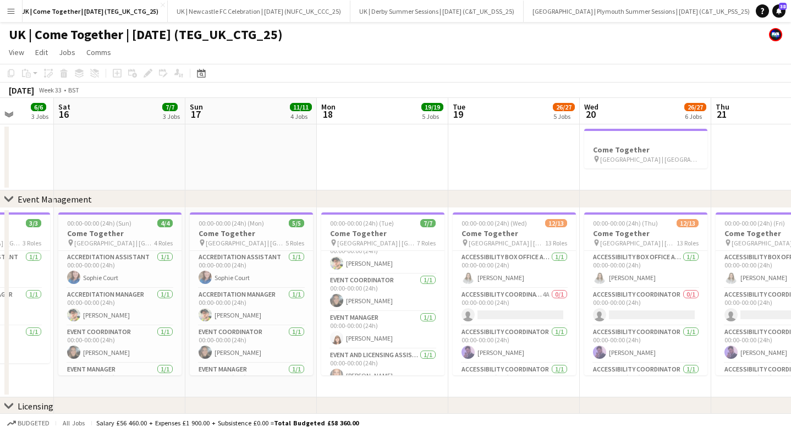
scroll to position [137, 0]
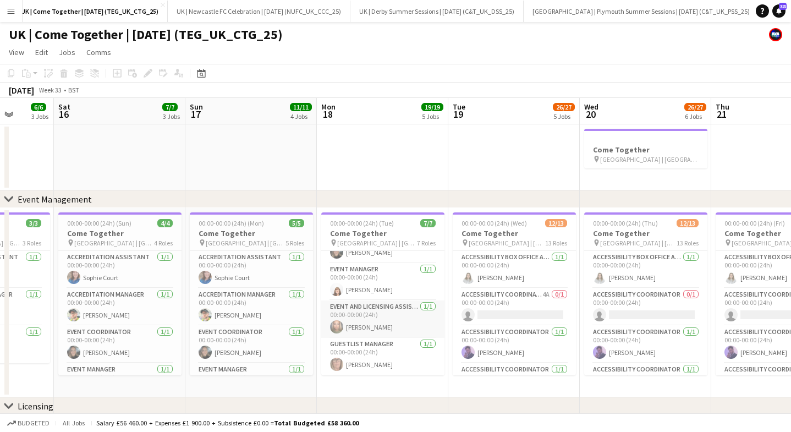
click at [367, 324] on app-card-role "Event and Licensing Assistant [DATE] 00:00-00:00 (24h) [PERSON_NAME]" at bounding box center [382, 318] width 123 height 37
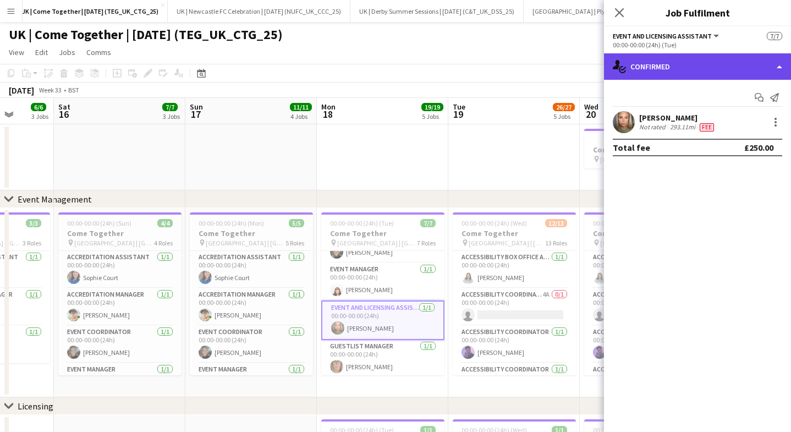
drag, startPoint x: 681, startPoint y: 68, endPoint x: 699, endPoint y: 146, distance: 80.1
click at [681, 69] on div "single-neutral-actions-check-2 Confirmed" at bounding box center [697, 66] width 187 height 26
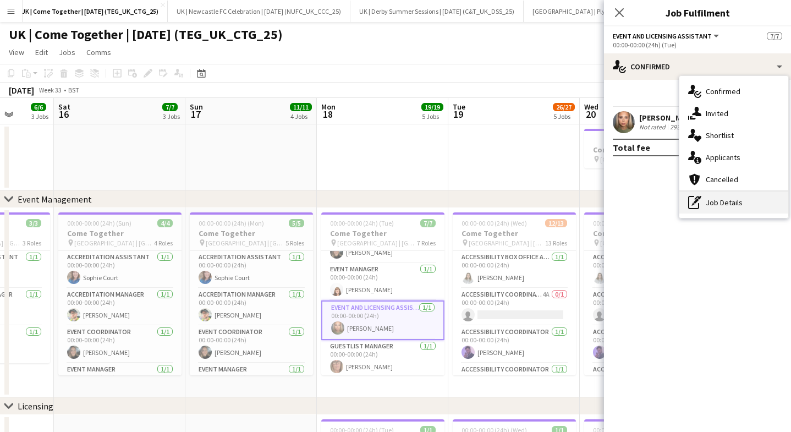
click at [706, 201] on div "pen-write Job Details" at bounding box center [733, 202] width 109 height 22
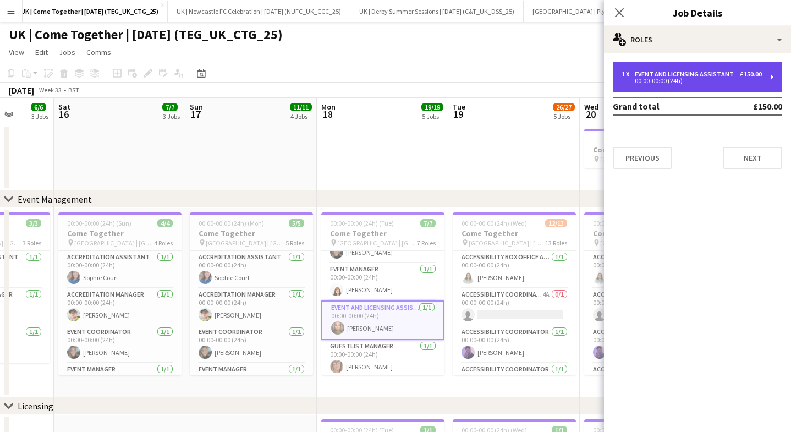
click at [687, 81] on div "00:00-00:00 (24h)" at bounding box center [691, 80] width 140 height 5
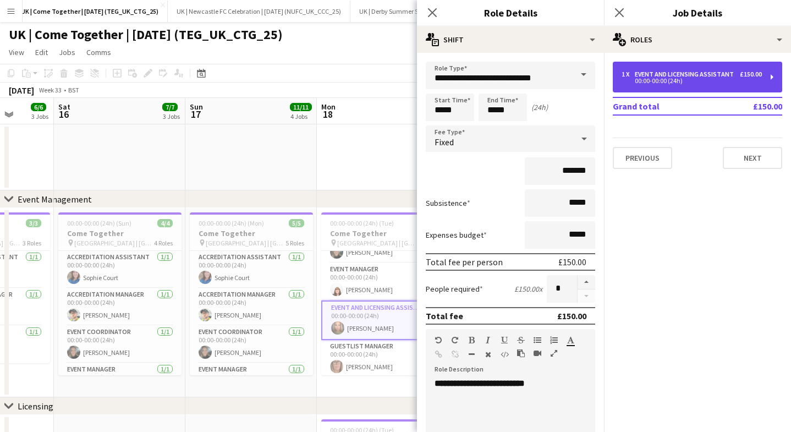
scroll to position [1, 0]
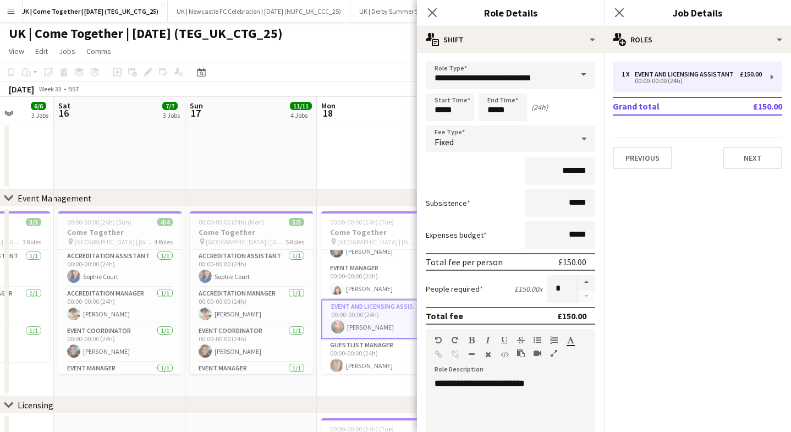
click at [421, 12] on div "Close pop-in" at bounding box center [432, 12] width 31 height 25
click at [438, 8] on app-icon "Close pop-in" at bounding box center [432, 13] width 16 height 16
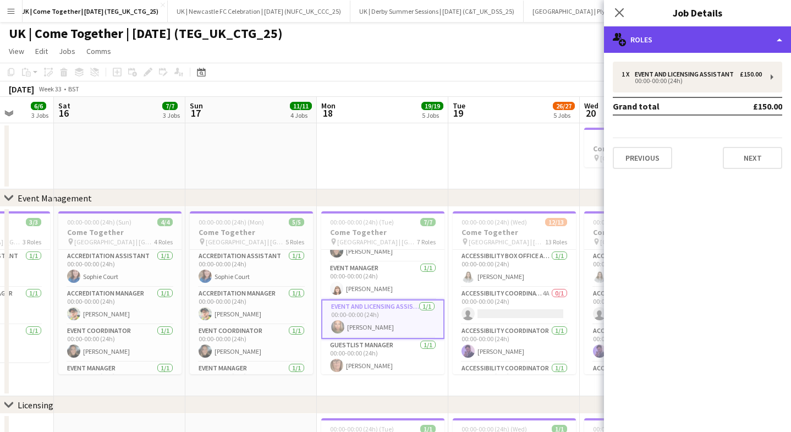
drag, startPoint x: 688, startPoint y: 35, endPoint x: 664, endPoint y: 63, distance: 37.0
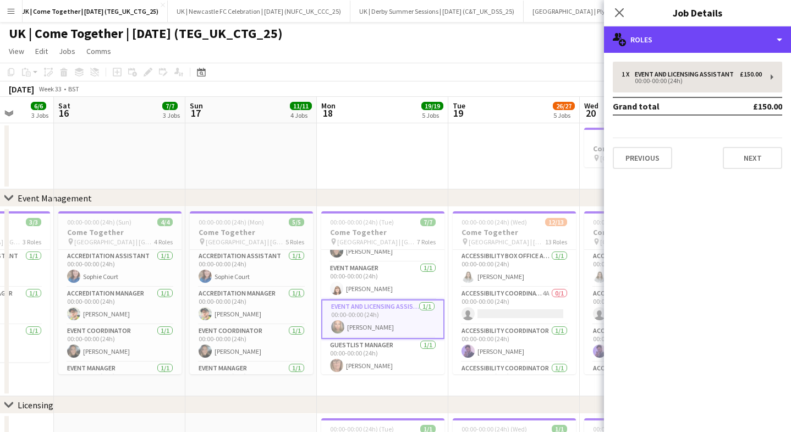
click at [688, 35] on div "multiple-users-add Roles" at bounding box center [697, 39] width 187 height 26
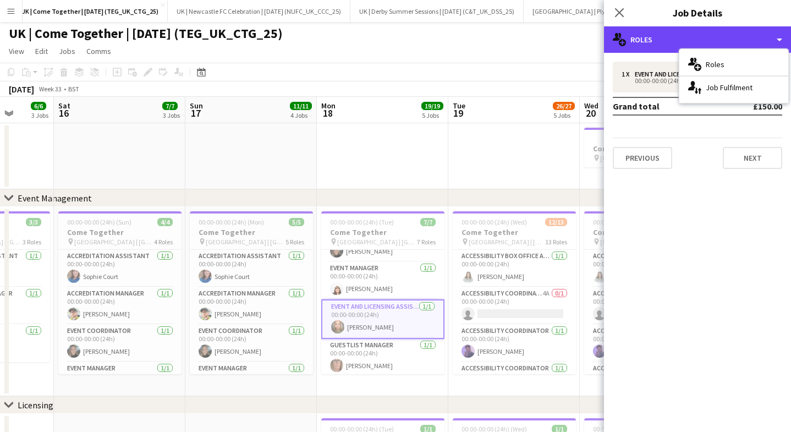
scroll to position [83, 0]
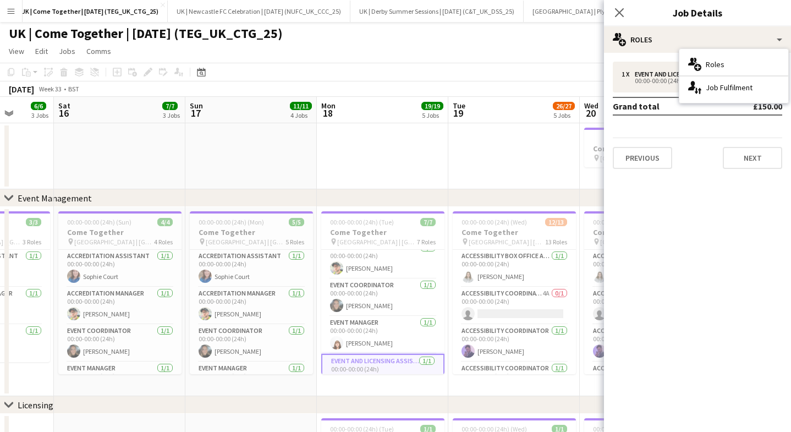
click at [357, 206] on div "chevron-right Event Management" at bounding box center [395, 198] width 791 height 18
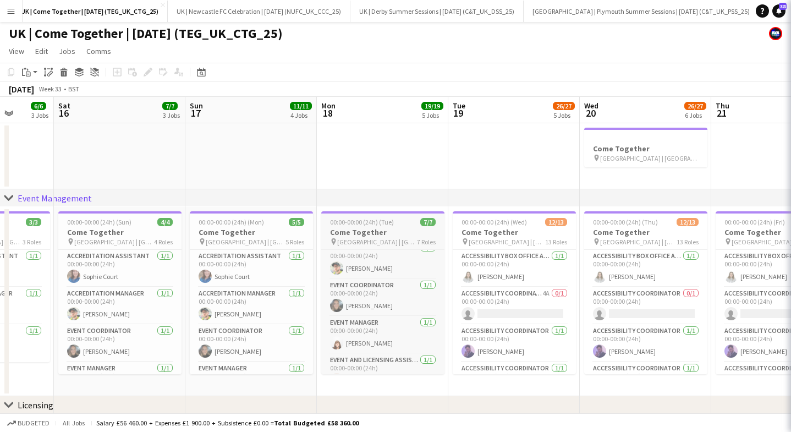
click at [359, 219] on span "00:00-00:00 (24h) (Tue)" at bounding box center [362, 222] width 64 height 8
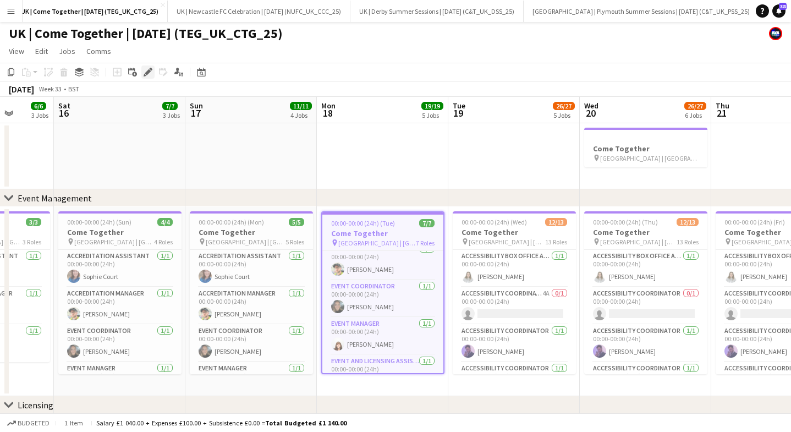
click at [148, 68] on icon "Edit" at bounding box center [147, 72] width 9 height 9
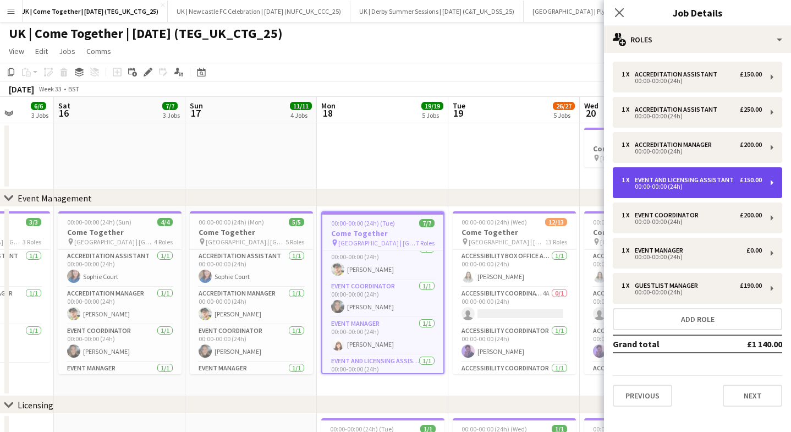
click at [660, 194] on div "1 x Event and Licensing Assistant £150.00 00:00-00:00 (24h)" at bounding box center [696, 182] width 169 height 31
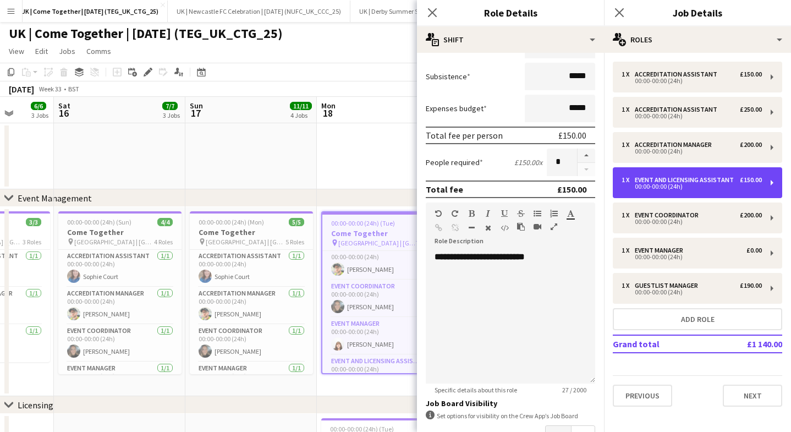
scroll to position [129, 0]
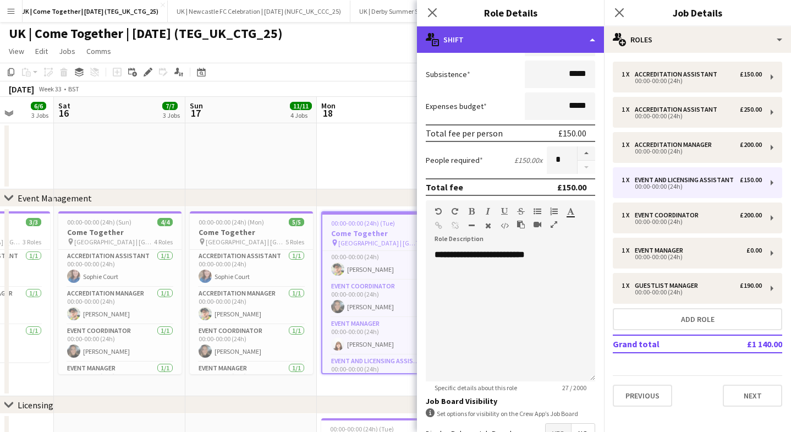
click at [495, 37] on div "multiple-actions-text Shift" at bounding box center [510, 39] width 187 height 26
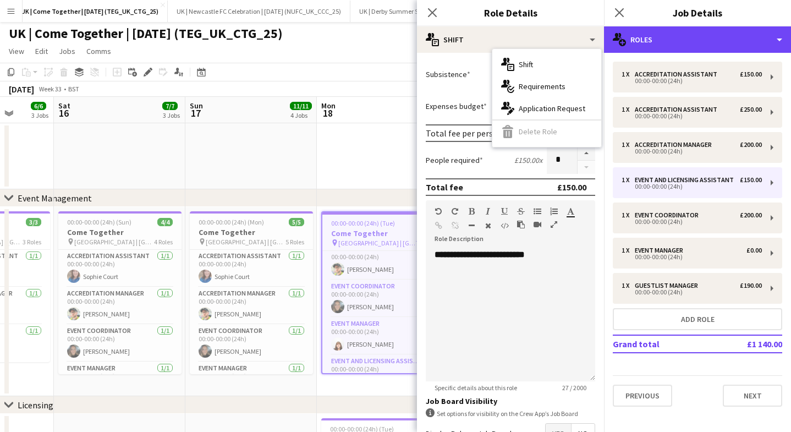
drag, startPoint x: 678, startPoint y: 37, endPoint x: 678, endPoint y: 53, distance: 16.0
click at [678, 37] on div "multiple-users-add Roles" at bounding box center [697, 39] width 187 height 26
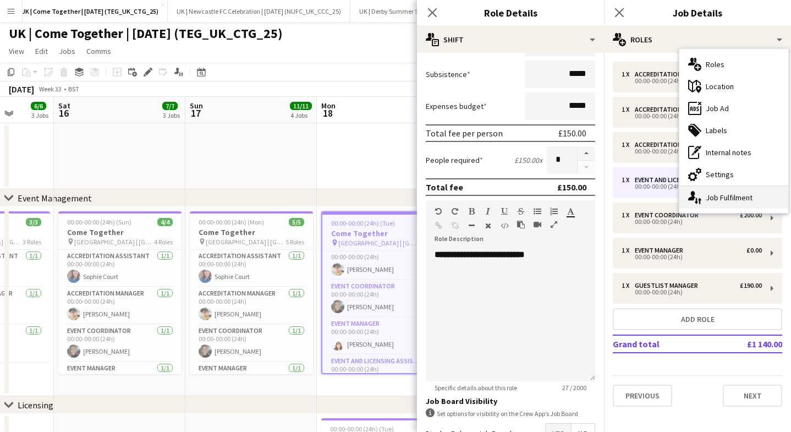
click at [717, 194] on div "single-neutral-actions-up-down Job Fulfilment" at bounding box center [733, 197] width 109 height 22
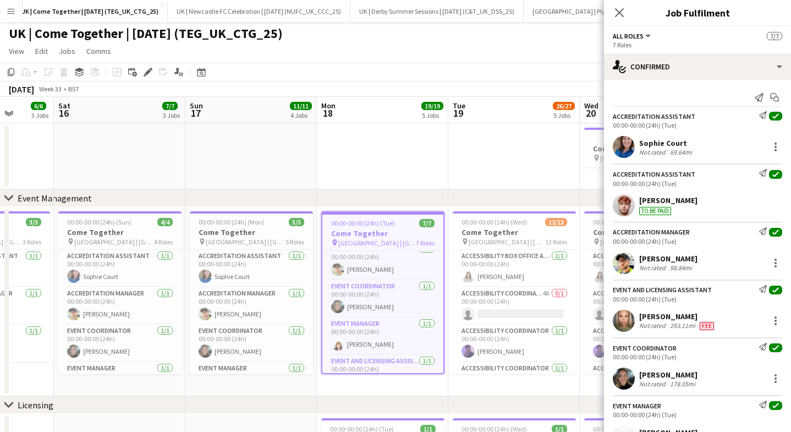
scroll to position [69, 0]
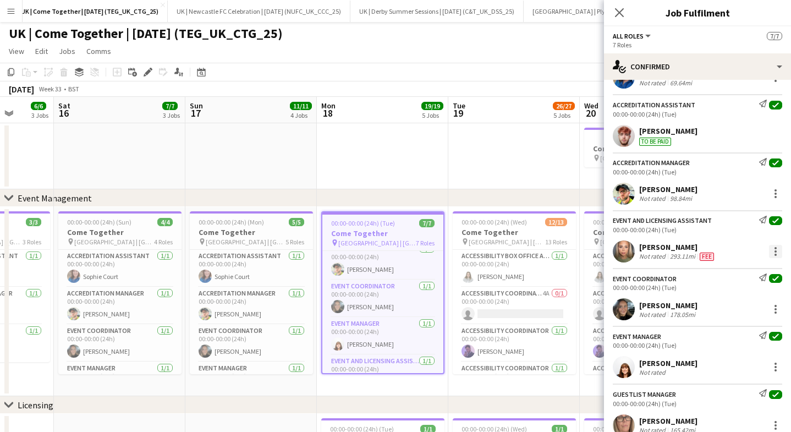
click at [775, 253] on div at bounding box center [775, 254] width 2 height 2
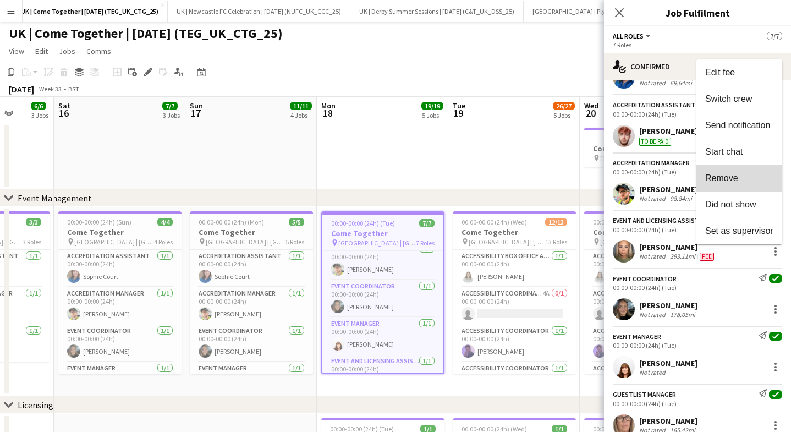
click at [726, 180] on span "Remove" at bounding box center [721, 177] width 33 height 9
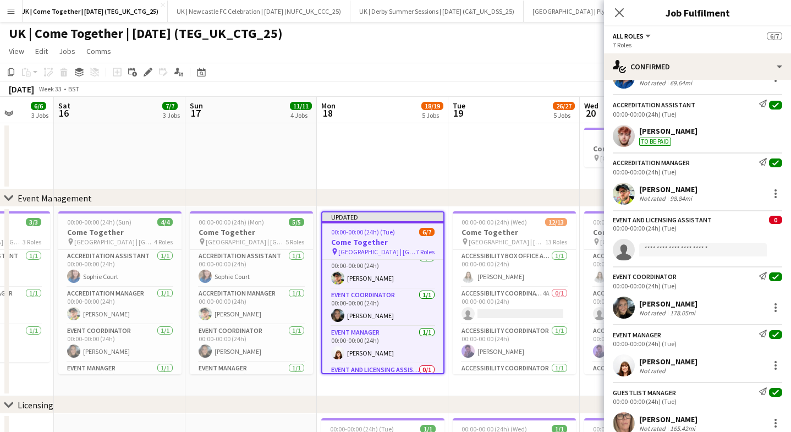
drag, startPoint x: 621, startPoint y: 12, endPoint x: 469, endPoint y: 43, distance: 154.3
click at [620, 12] on icon "Close pop-in" at bounding box center [619, 12] width 9 height 9
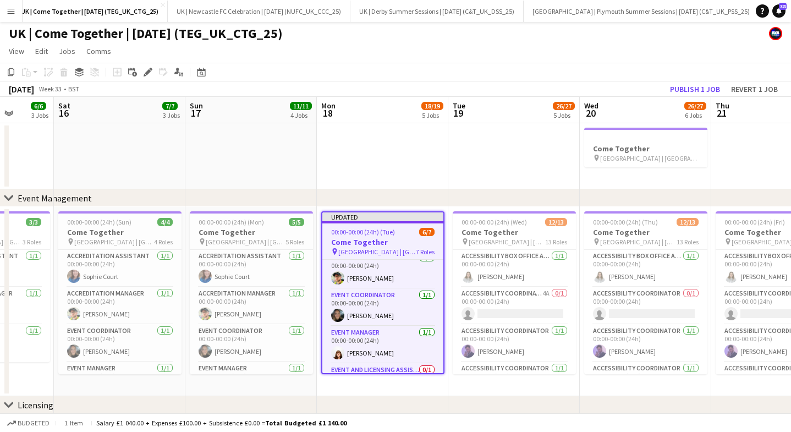
drag, startPoint x: 149, startPoint y: 70, endPoint x: 150, endPoint y: 64, distance: 5.5
click at [149, 70] on icon at bounding box center [148, 72] width 6 height 6
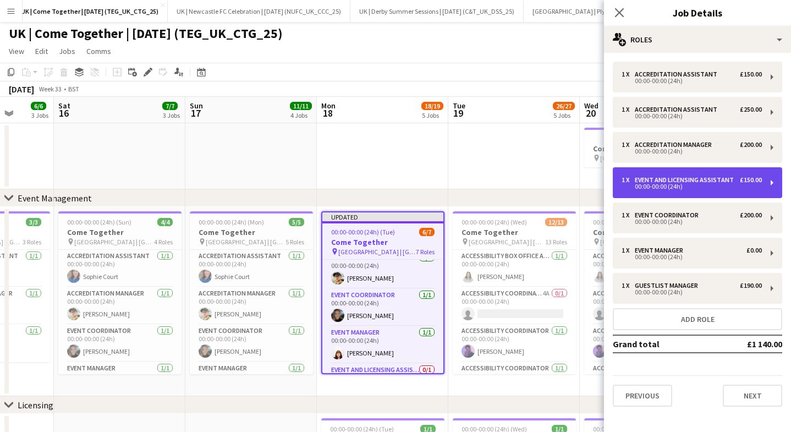
click at [670, 184] on div "00:00-00:00 (24h)" at bounding box center [691, 186] width 140 height 5
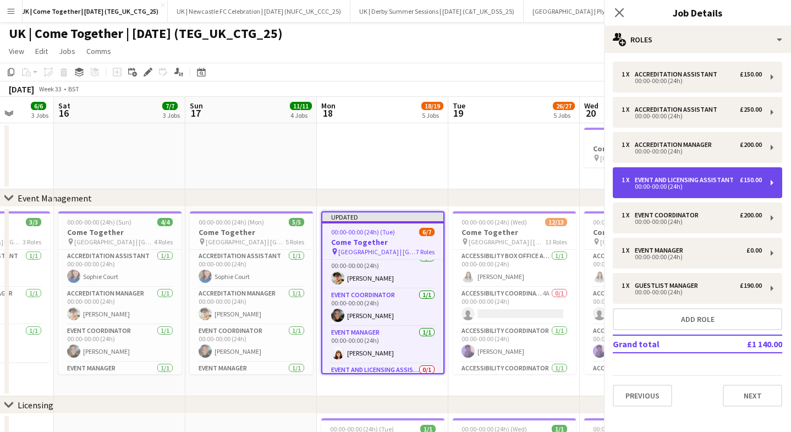
scroll to position [2, 0]
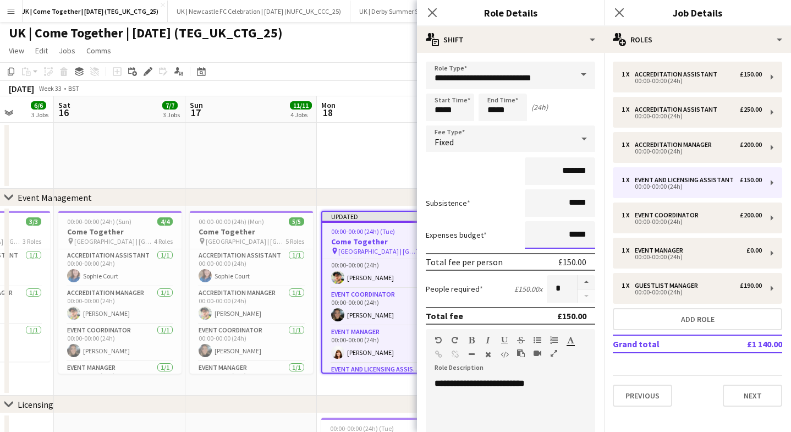
click at [577, 236] on input "*****" at bounding box center [559, 234] width 70 height 27
type input "****"
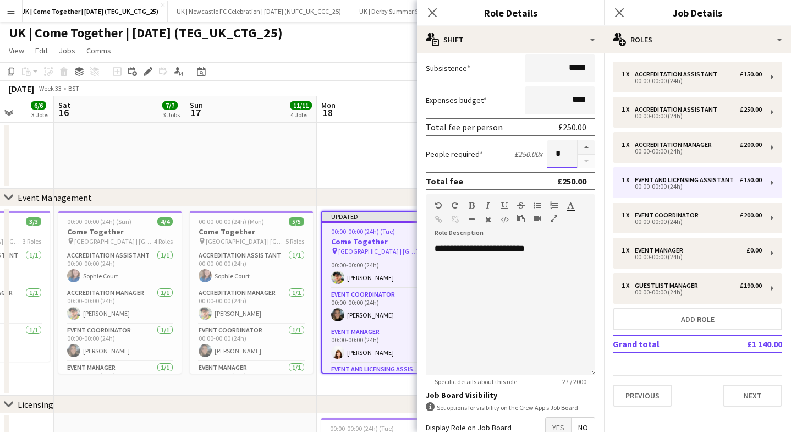
scroll to position [203, 0]
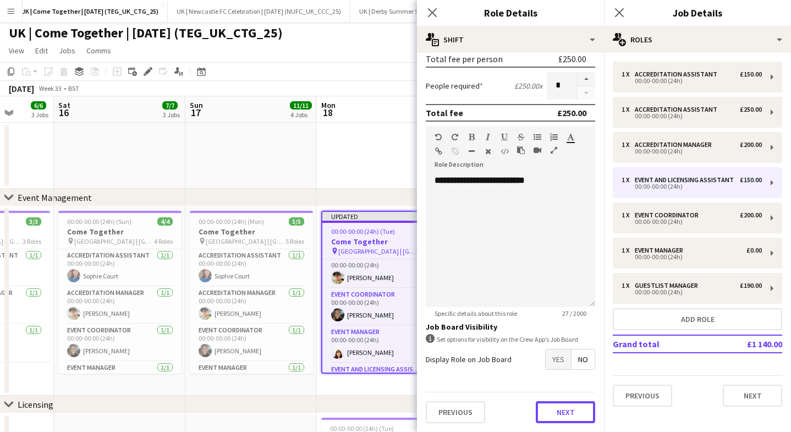
click at [570, 416] on button "Next" at bounding box center [564, 412] width 59 height 22
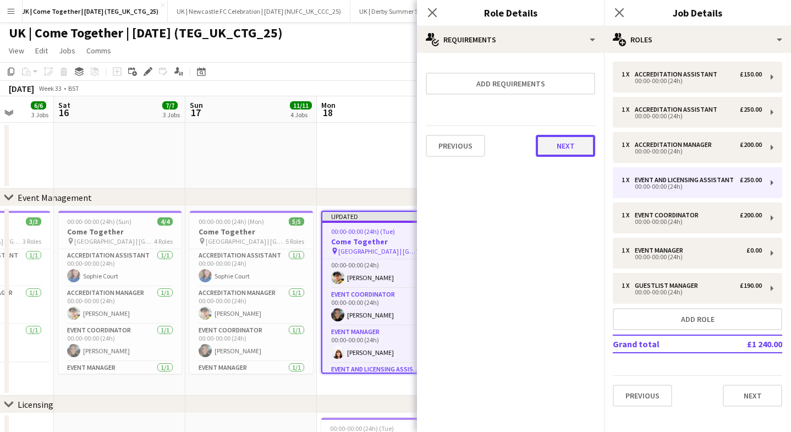
click at [570, 148] on button "Next" at bounding box center [564, 146] width 59 height 22
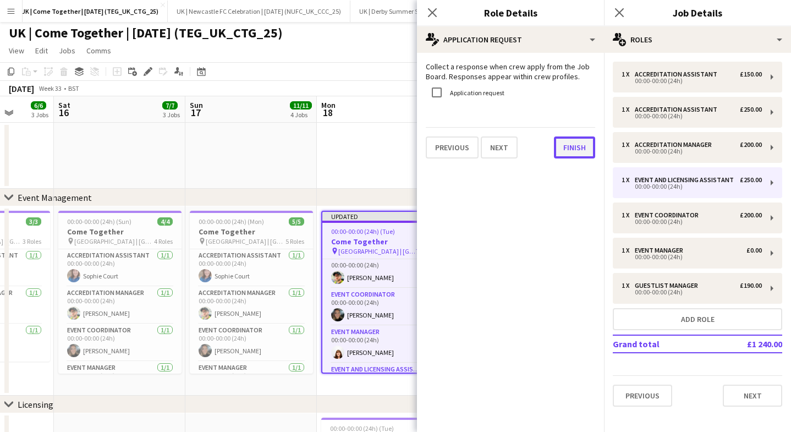
click at [568, 152] on button "Finish" at bounding box center [574, 147] width 41 height 22
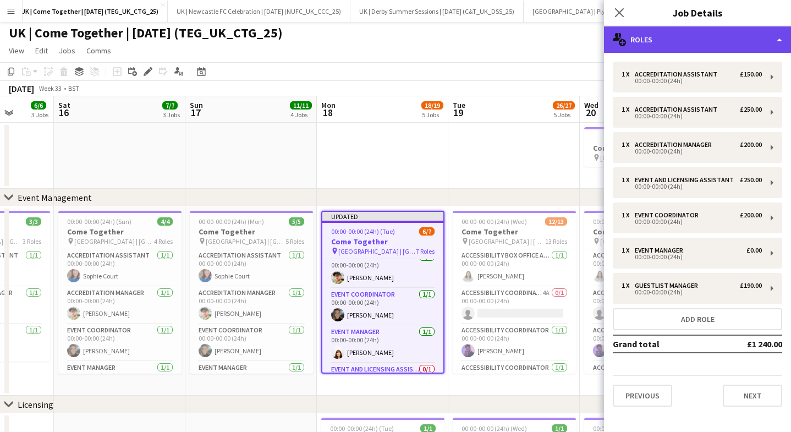
click at [645, 34] on div "multiple-users-add Roles" at bounding box center [697, 39] width 187 height 26
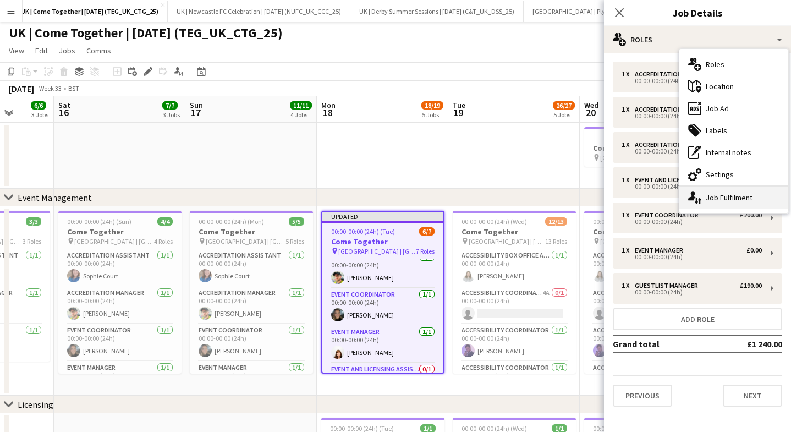
drag, startPoint x: 722, startPoint y: 184, endPoint x: 722, endPoint y: 193, distance: 8.8
click at [722, 193] on div "multiple-users-add Roles maps-pin-1 Location ads-window Job Ad tags-double Labe…" at bounding box center [733, 131] width 109 height 164
click at [722, 193] on div "single-neutral-actions-up-down Job Fulfilment" at bounding box center [733, 197] width 109 height 22
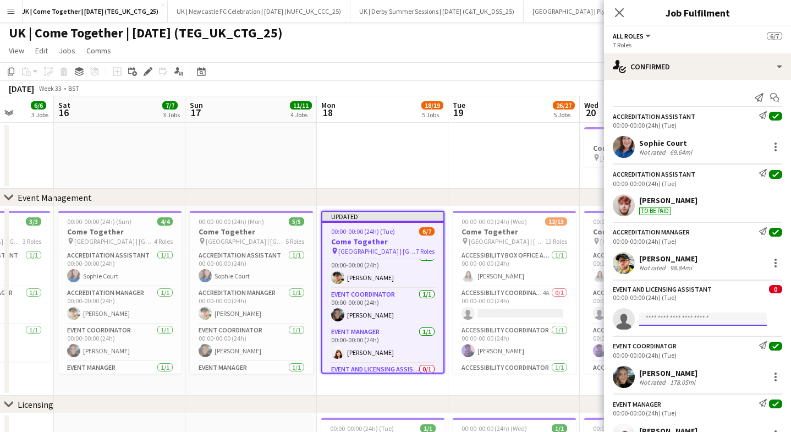
click at [671, 315] on input at bounding box center [703, 318] width 128 height 13
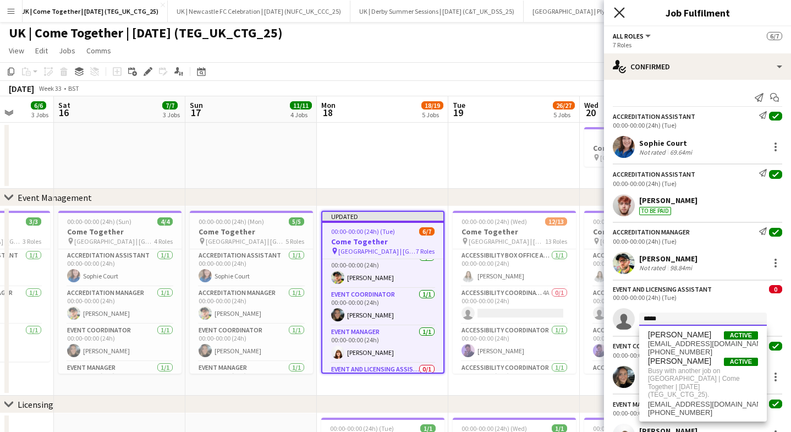
scroll to position [1, 0]
type input "*****"
click at [619, 9] on icon "Close pop-in" at bounding box center [618, 12] width 10 height 10
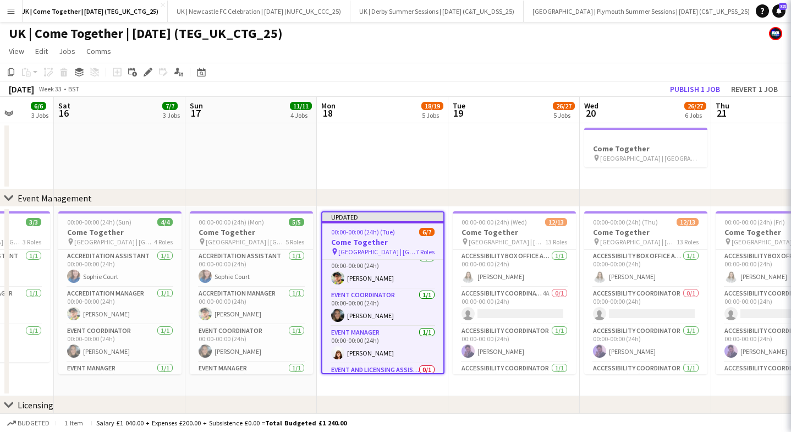
scroll to position [0, 0]
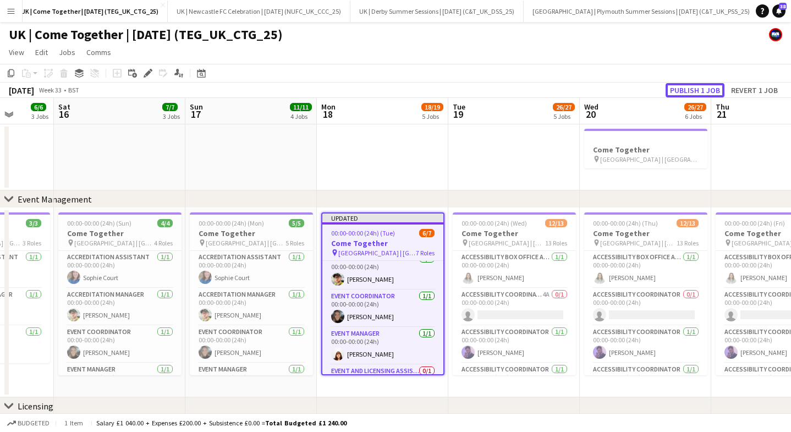
drag, startPoint x: 701, startPoint y: 87, endPoint x: 678, endPoint y: 94, distance: 24.5
click at [701, 87] on button "Publish 1 job" at bounding box center [694, 90] width 59 height 14
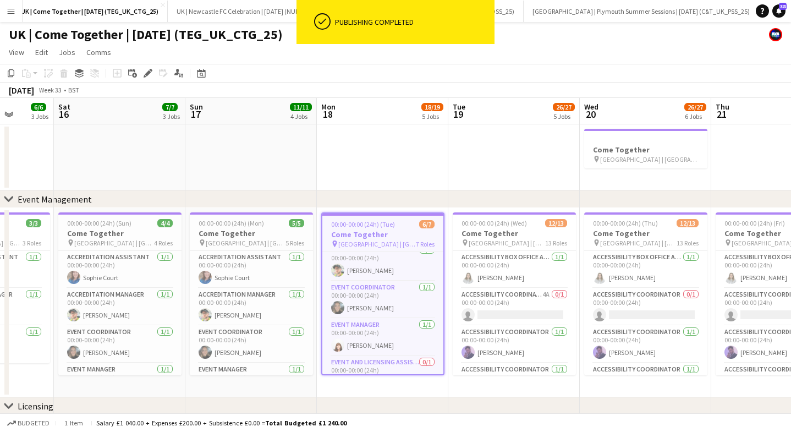
drag, startPoint x: 145, startPoint y: 73, endPoint x: 168, endPoint y: 75, distance: 23.2
click at [145, 73] on icon "Edit" at bounding box center [147, 73] width 9 height 9
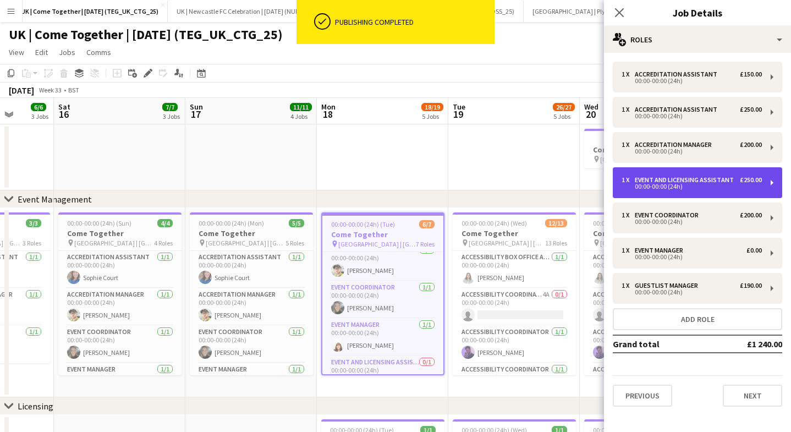
click at [688, 180] on div "Event and Licensing Assistant" at bounding box center [685, 180] width 103 height 8
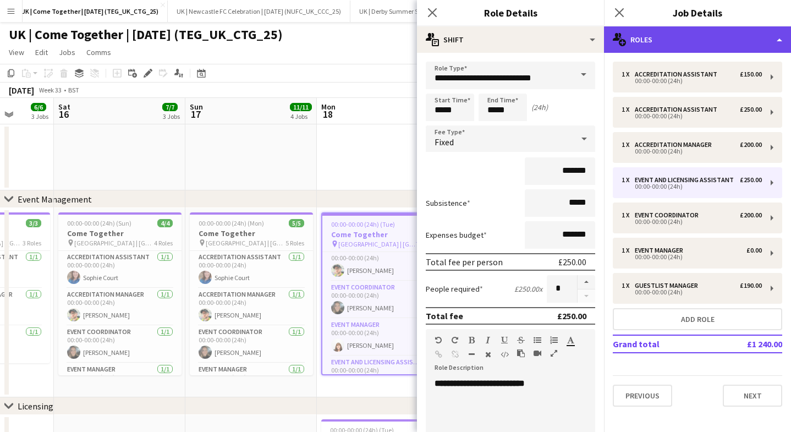
click at [692, 51] on div "multiple-users-add Roles" at bounding box center [697, 39] width 187 height 26
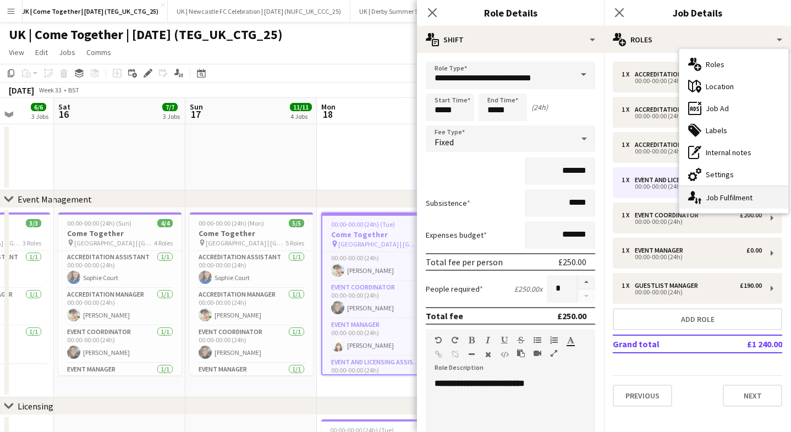
drag, startPoint x: 716, startPoint y: 187, endPoint x: 717, endPoint y: 195, distance: 7.7
click at [716, 187] on div "single-neutral-actions-up-down Job Fulfilment" at bounding box center [733, 197] width 109 height 22
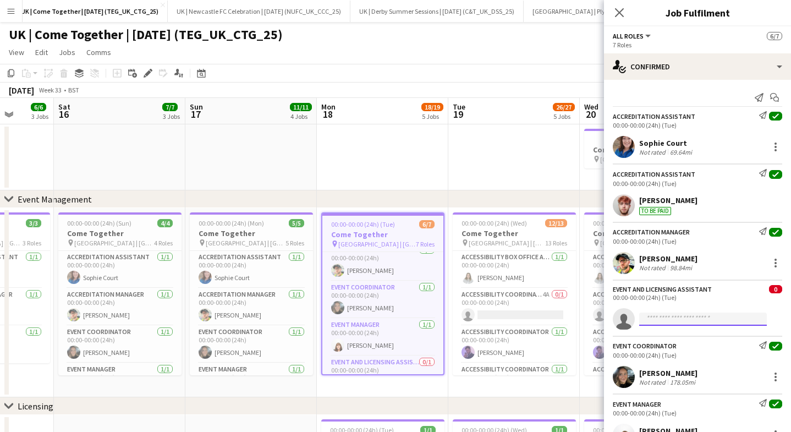
click at [669, 314] on input at bounding box center [703, 318] width 128 height 13
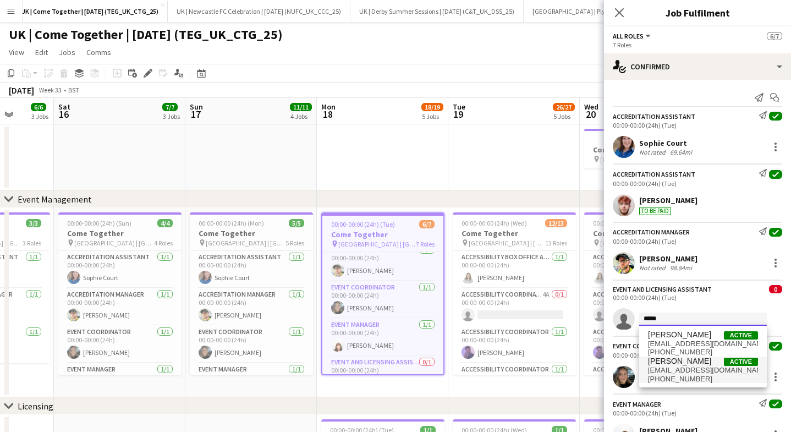
type input "*****"
click at [688, 365] on span "[PERSON_NAME] Active" at bounding box center [703, 360] width 110 height 9
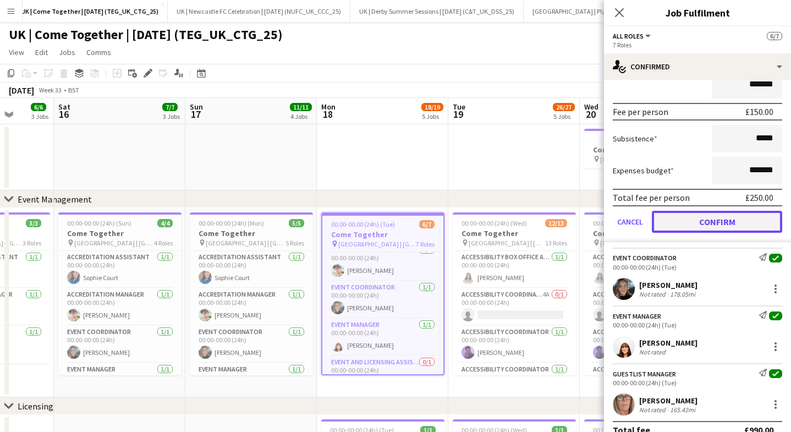
click at [700, 218] on button "Confirm" at bounding box center [716, 222] width 130 height 22
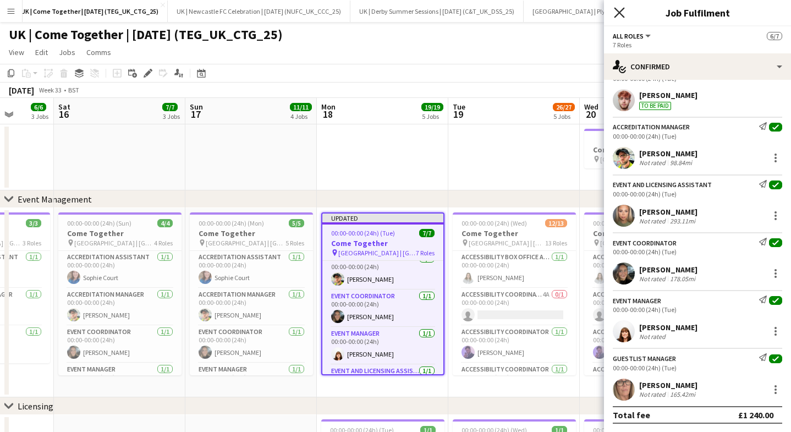
click at [623, 8] on icon at bounding box center [618, 12] width 10 height 10
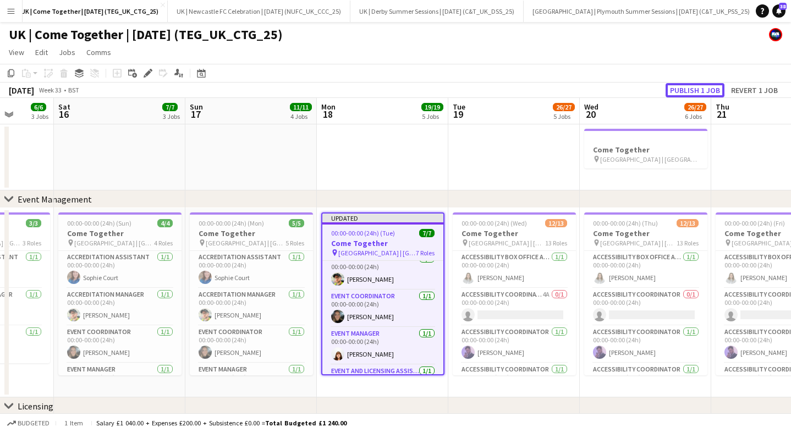
click at [697, 86] on button "Publish 1 job" at bounding box center [694, 90] width 59 height 14
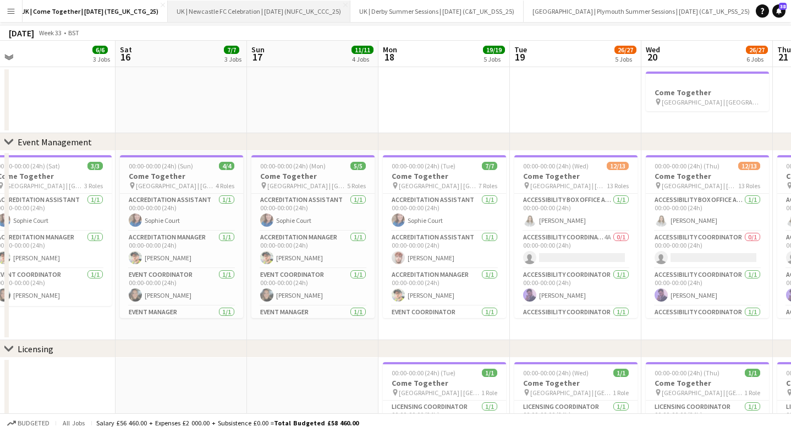
scroll to position [0, 0]
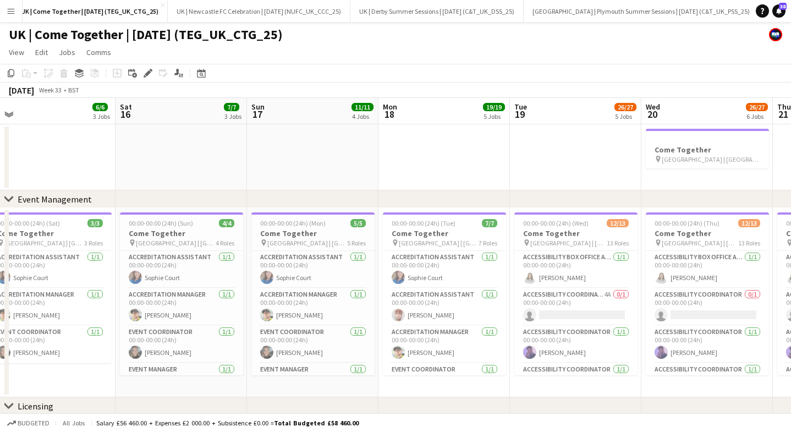
click at [8, 15] on button "Menu" at bounding box center [11, 11] width 22 height 22
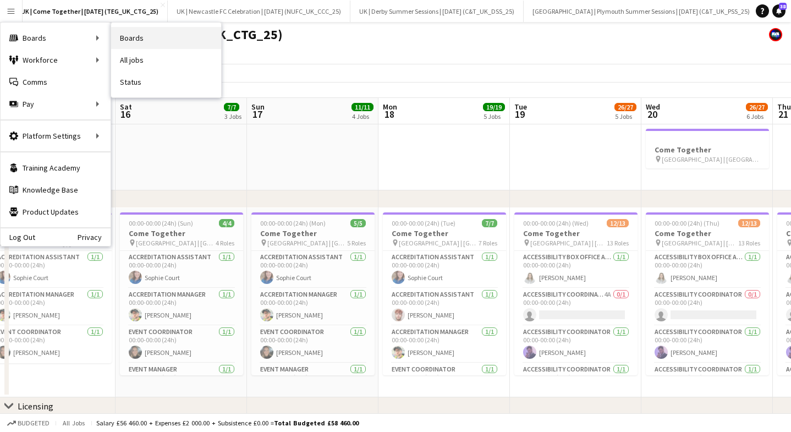
click at [128, 41] on link "Boards" at bounding box center [166, 38] width 110 height 22
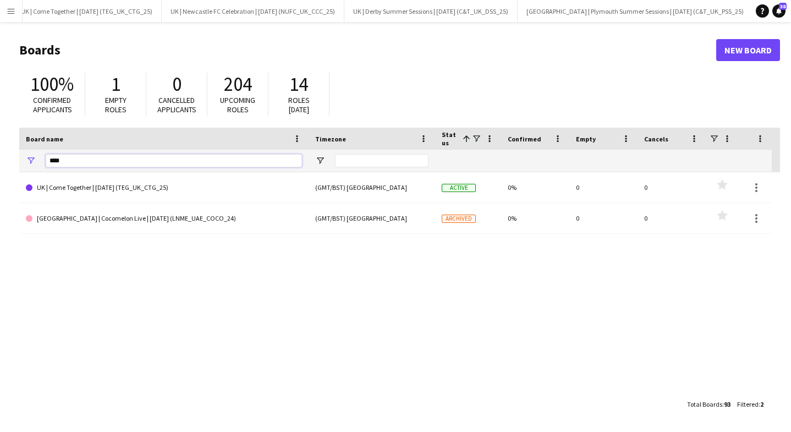
click at [78, 157] on input "****" at bounding box center [174, 160] width 256 height 13
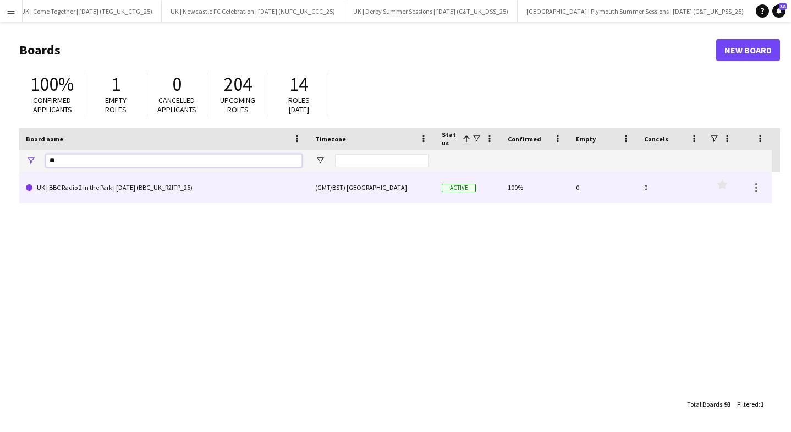
type input "**"
click at [97, 186] on link "UK | BBC Radio 2 in the Park | [DATE] (BBC_UK_R2ITP_25)" at bounding box center [164, 187] width 276 height 31
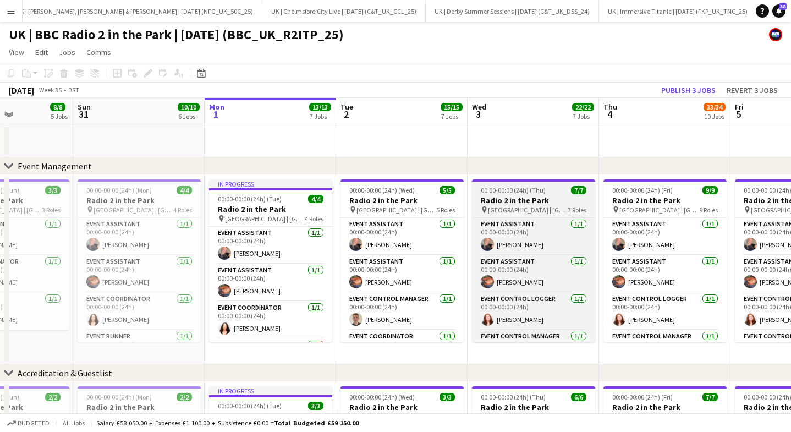
click at [497, 191] on span "00:00-00:00 (24h) (Thu)" at bounding box center [512, 190] width 65 height 8
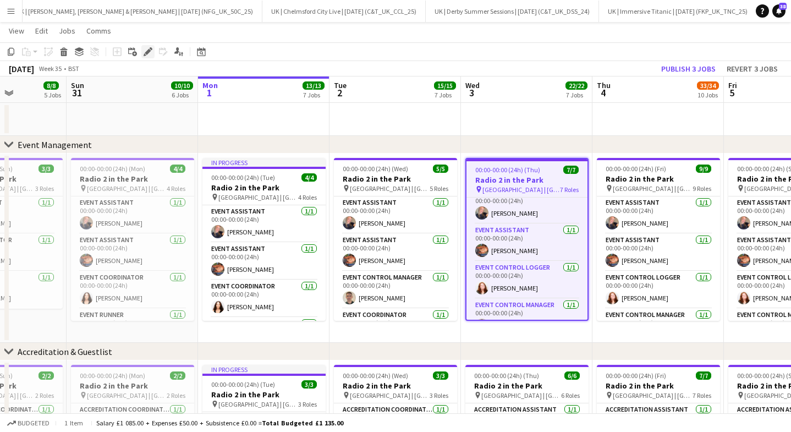
scroll to position [23, 0]
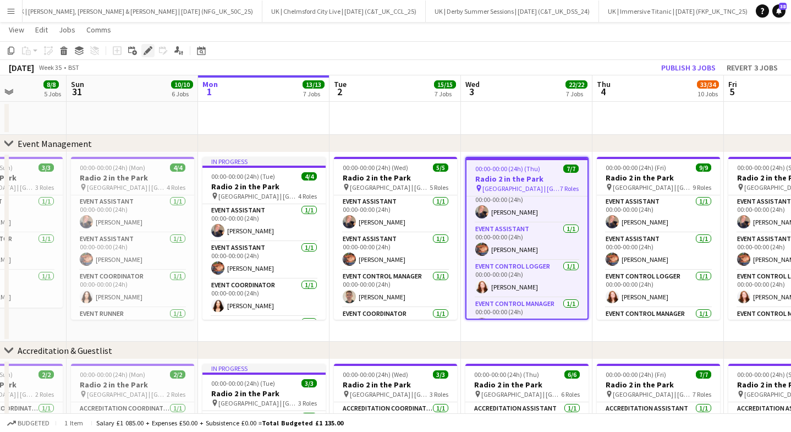
click at [146, 51] on icon "Edit" at bounding box center [147, 50] width 9 height 9
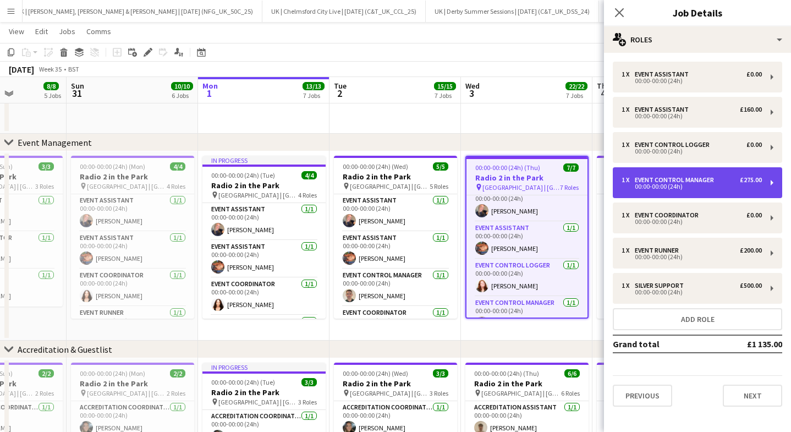
click at [673, 184] on div "00:00-00:00 (24h)" at bounding box center [691, 186] width 140 height 5
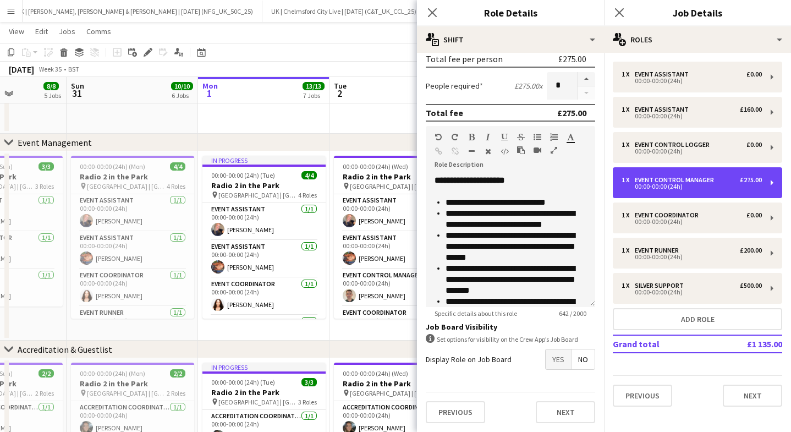
scroll to position [152, 0]
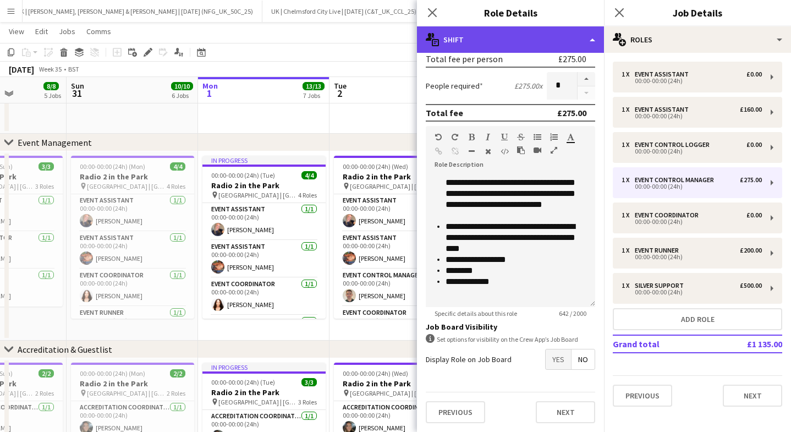
click at [511, 36] on div "multiple-actions-text Shift" at bounding box center [510, 39] width 187 height 26
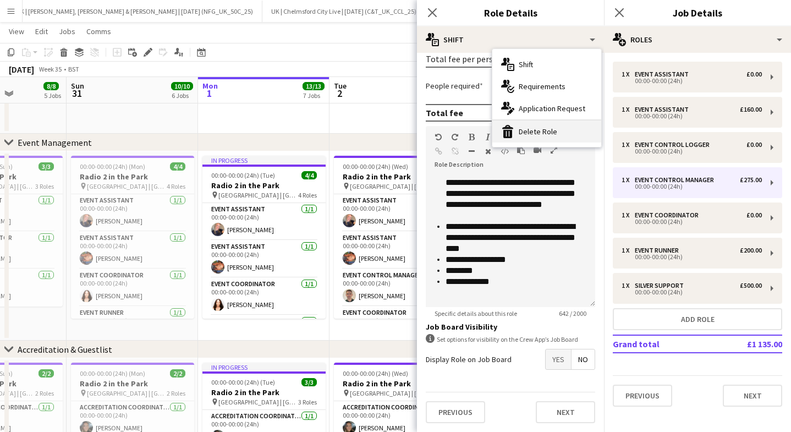
click at [537, 128] on div "bin-2 Delete Role" at bounding box center [546, 131] width 109 height 22
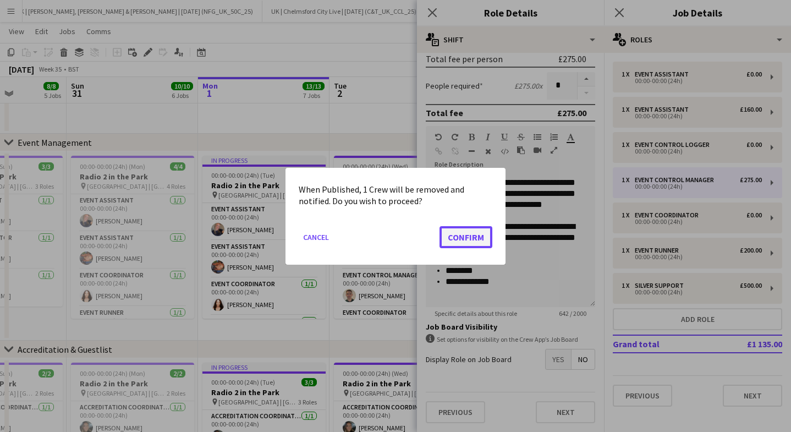
click at [474, 240] on button "Confirm" at bounding box center [465, 236] width 53 height 22
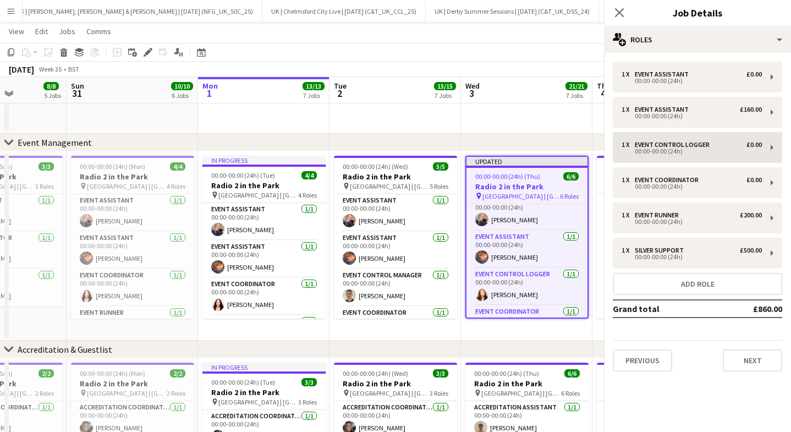
scroll to position [0, 325]
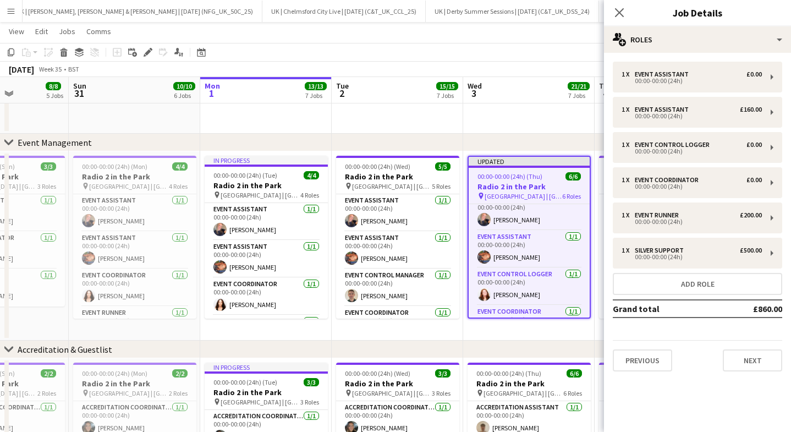
drag, startPoint x: 622, startPoint y: 7, endPoint x: 631, endPoint y: 25, distance: 19.9
click at [622, 8] on icon "Close pop-in" at bounding box center [619, 12] width 9 height 9
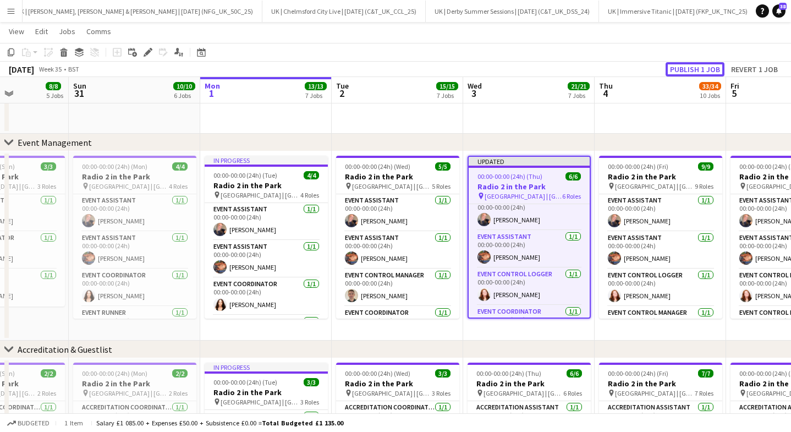
drag, startPoint x: 684, startPoint y: 69, endPoint x: 668, endPoint y: 110, distance: 44.2
click at [683, 69] on button "Publish 1 job" at bounding box center [694, 69] width 59 height 14
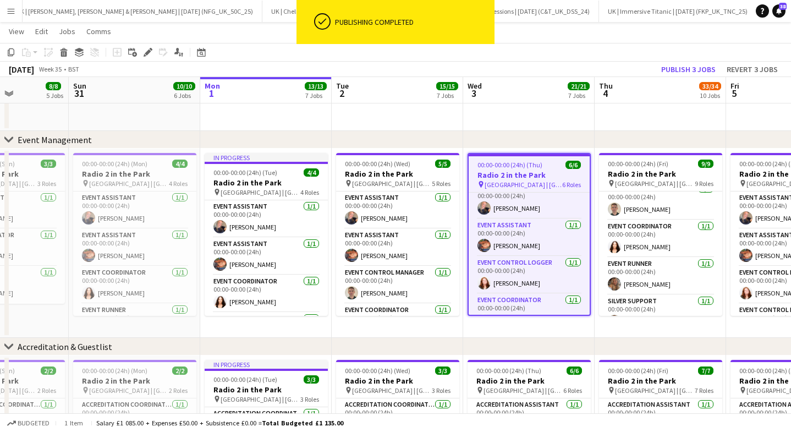
scroll to position [56, 0]
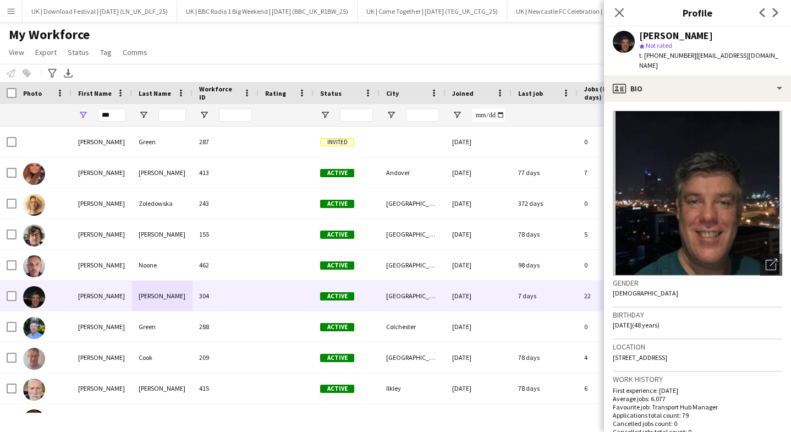
scroll to position [0, 157]
click at [106, 111] on input "***" at bounding box center [111, 114] width 27 height 13
type input "*"
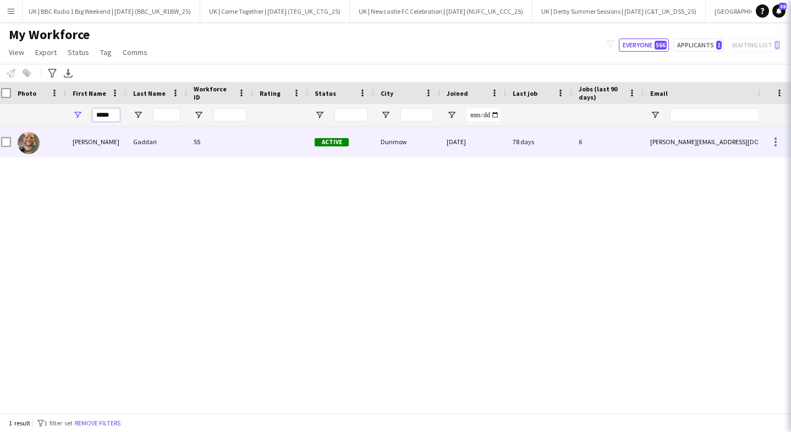
scroll to position [0, 7]
type input "*****"
click at [115, 147] on div "Paolo" at bounding box center [95, 141] width 60 height 30
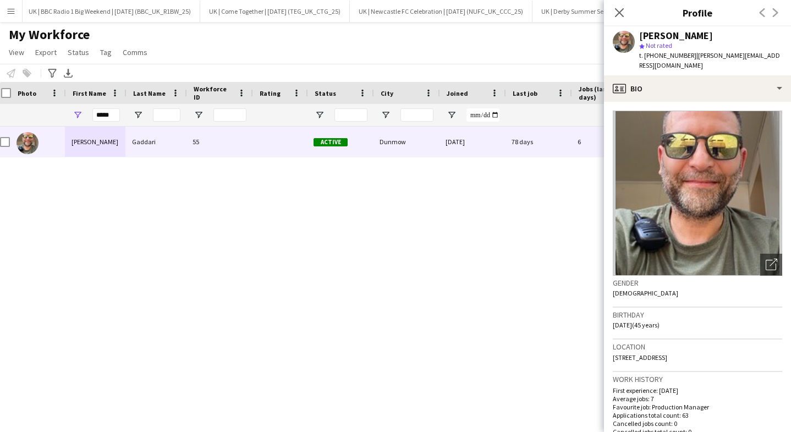
drag, startPoint x: 690, startPoint y: 55, endPoint x: 657, endPoint y: 56, distance: 32.4
click at [654, 54] on span "t. +4407379501300" at bounding box center [667, 55] width 57 height 8
copy span "07379501300"
click at [617, 11] on icon at bounding box center [618, 12] width 10 height 10
